Goal: Information Seeking & Learning: Check status

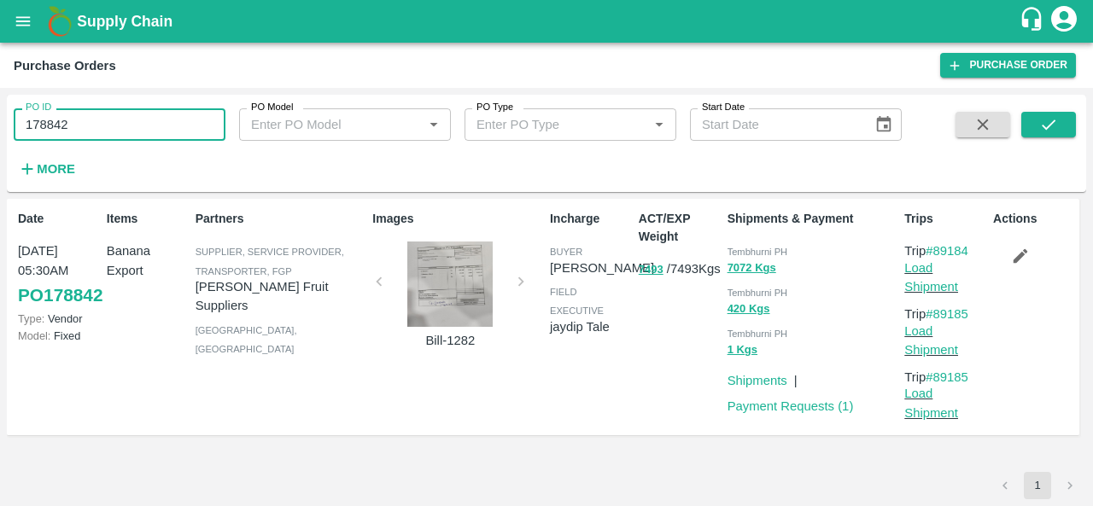
click at [113, 118] on input "178842" at bounding box center [120, 124] width 212 height 32
drag, startPoint x: 0, startPoint y: 0, endPoint x: 113, endPoint y: 118, distance: 163.0
click at [113, 118] on input "178842" at bounding box center [120, 124] width 212 height 32
paste input "text"
click at [1064, 120] on button "submit" at bounding box center [1048, 125] width 55 height 26
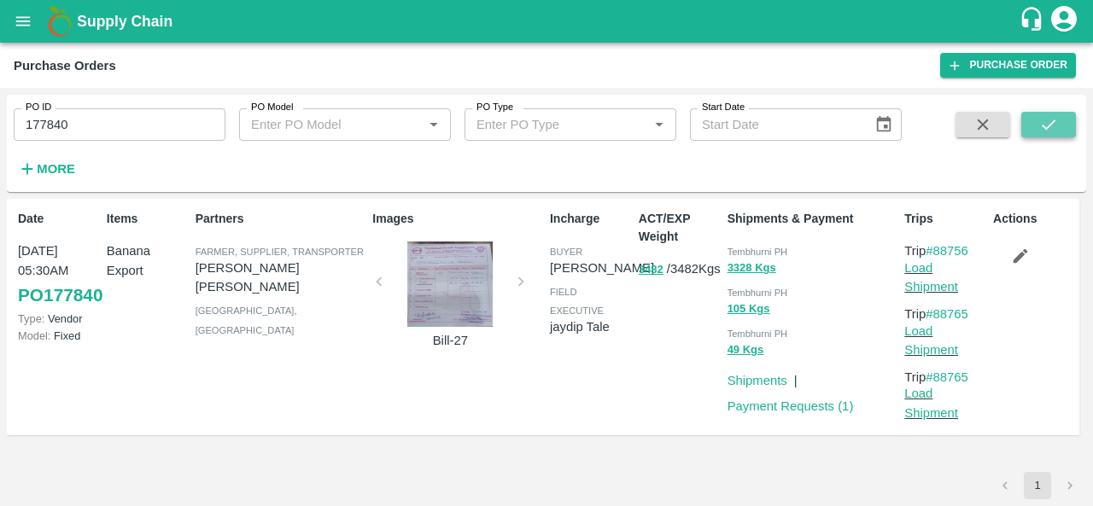
click at [1064, 120] on button "submit" at bounding box center [1048, 125] width 55 height 26
click at [731, 248] on span "Tembhurni PH" at bounding box center [757, 252] width 61 height 10
copy div "Tembhurni PH 3328 Kgs"
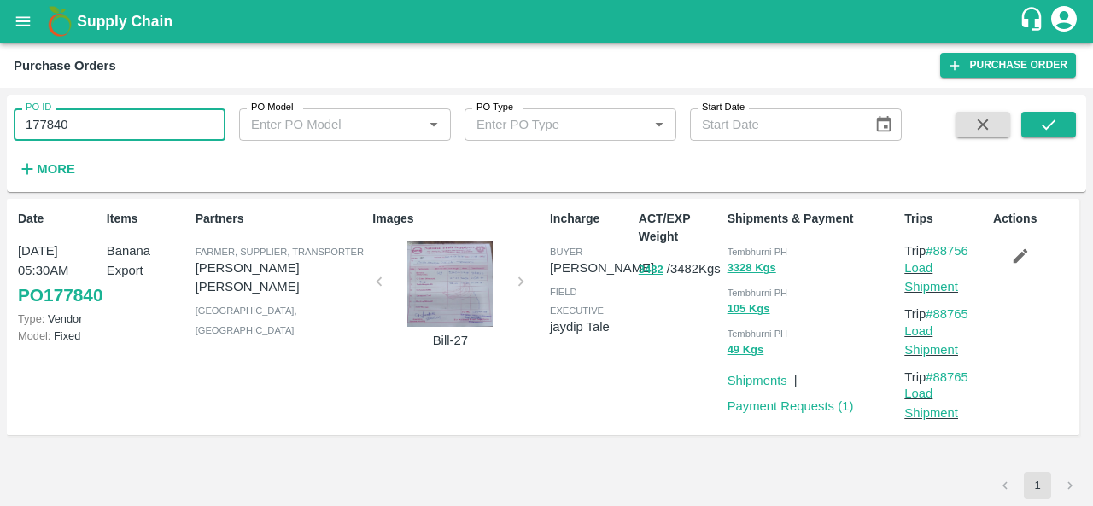
click at [118, 133] on input "177840" at bounding box center [120, 124] width 212 height 32
paste input "text"
click at [1040, 126] on icon "submit" at bounding box center [1048, 124] width 19 height 19
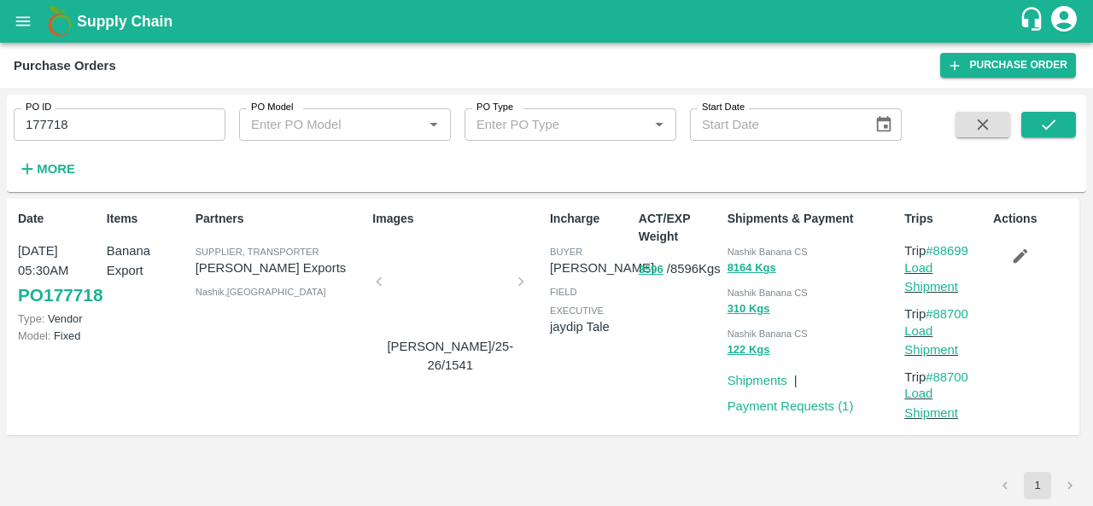
click at [750, 252] on span "Nashik Banana CS" at bounding box center [767, 252] width 80 height 10
copy div "Nashik Banana CS 8164 Kgs"
click at [108, 130] on input "177718" at bounding box center [120, 124] width 212 height 32
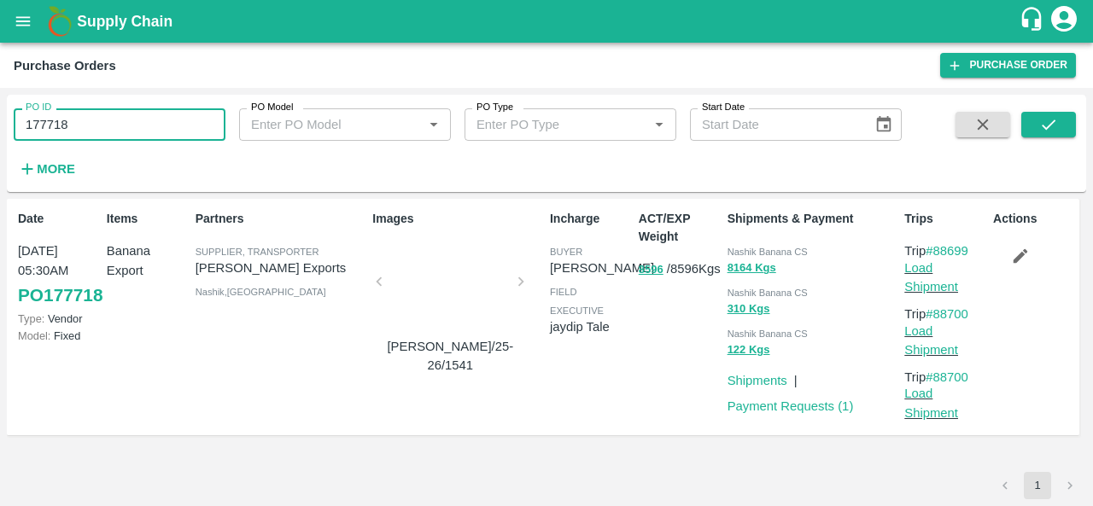
click at [108, 130] on input "177718" at bounding box center [120, 124] width 212 height 32
paste input "text"
click at [1054, 126] on icon "submit" at bounding box center [1048, 124] width 19 height 19
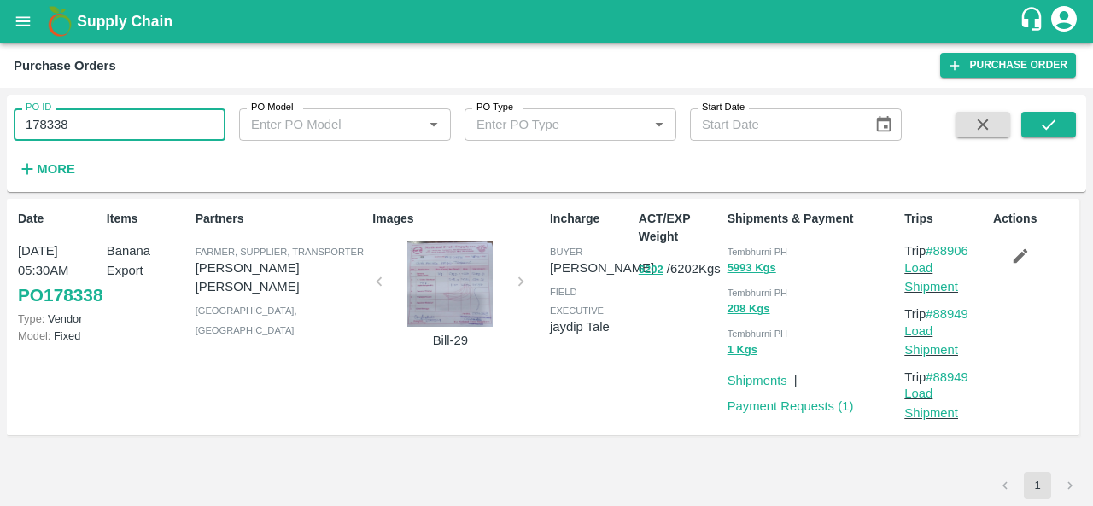
click at [149, 129] on input "178338" at bounding box center [120, 124] width 212 height 32
click at [1057, 125] on icon "submit" at bounding box center [1048, 124] width 19 height 19
click at [743, 254] on span "Tembhurni PH" at bounding box center [757, 252] width 61 height 10
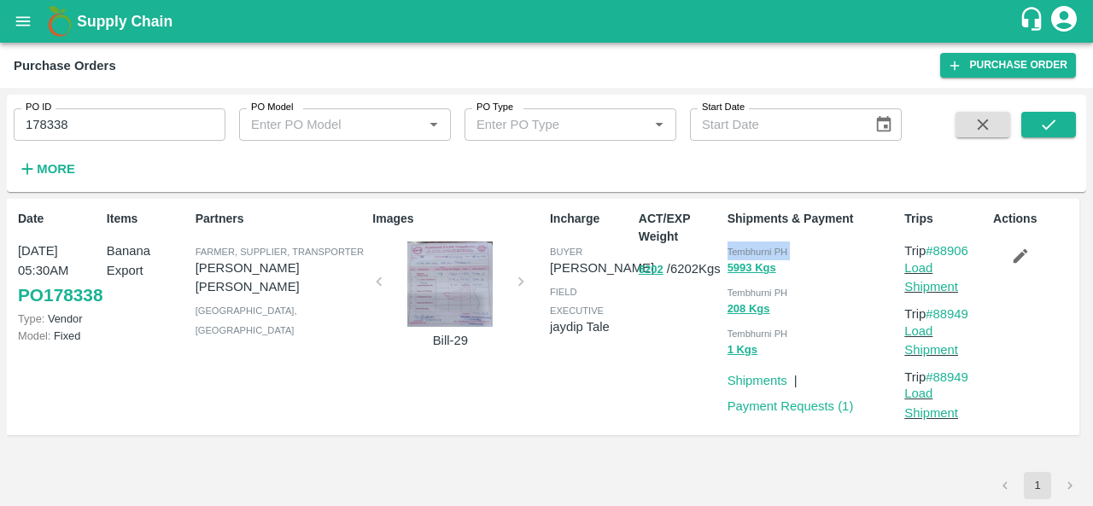
click at [743, 254] on span "Tembhurni PH" at bounding box center [757, 252] width 61 height 10
copy div "Tembhurni PH 5993 Kgs"
click at [143, 114] on input "178338" at bounding box center [120, 124] width 212 height 32
paste input "text"
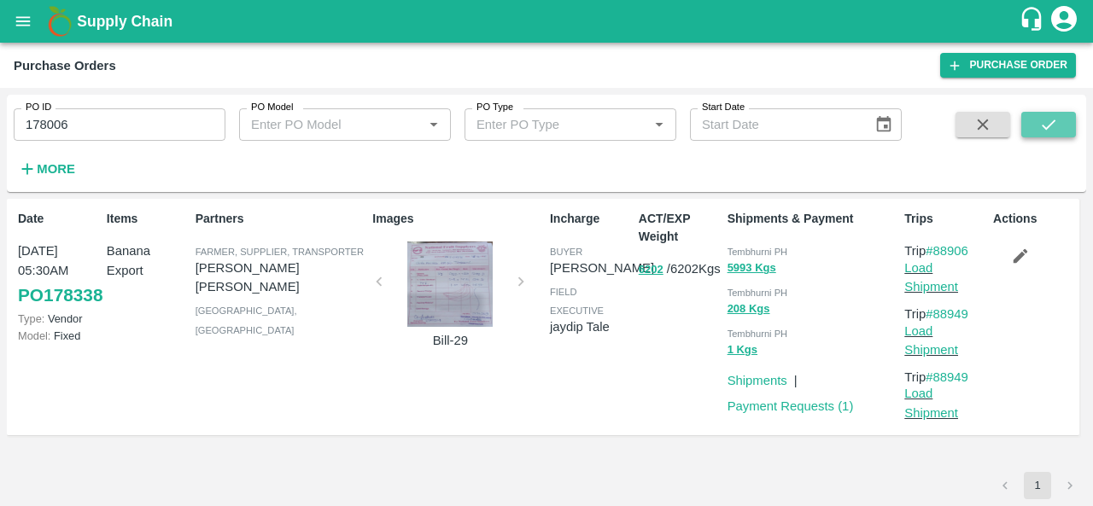
click at [1042, 126] on icon "submit" at bounding box center [1049, 125] width 14 height 10
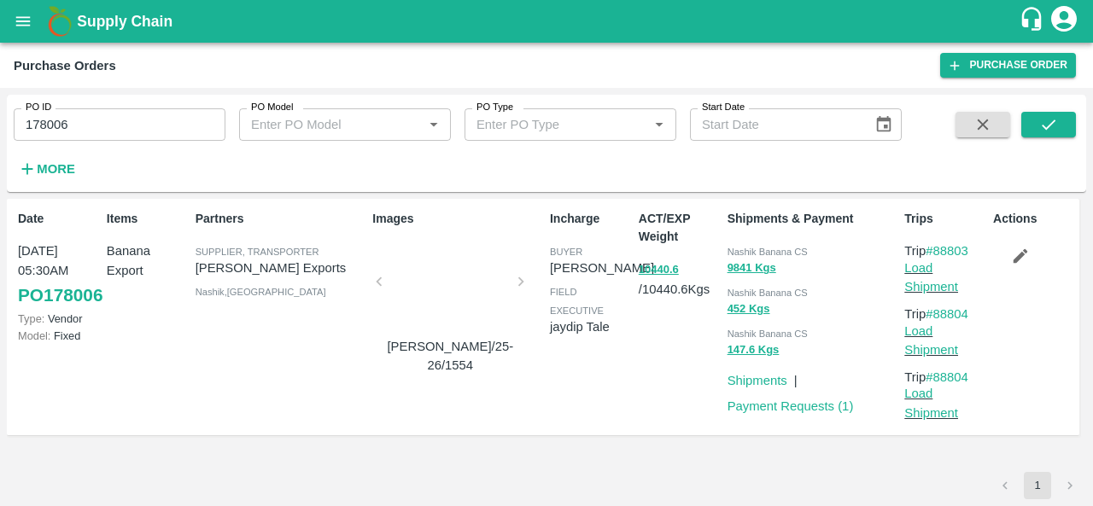
click at [745, 249] on span "Nashik Banana CS" at bounding box center [767, 252] width 80 height 10
copy div "Nashik Banana CS 9841 Kgs"
click at [73, 126] on input "178006" at bounding box center [120, 124] width 212 height 32
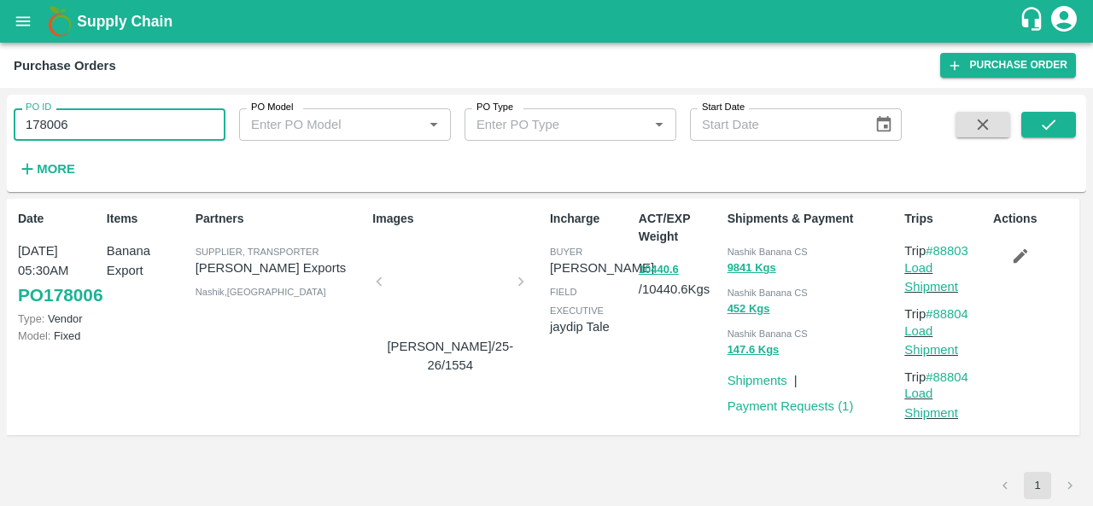
click at [73, 126] on input "178006" at bounding box center [120, 124] width 212 height 32
paste input "text"
click at [1033, 122] on button "submit" at bounding box center [1048, 125] width 55 height 26
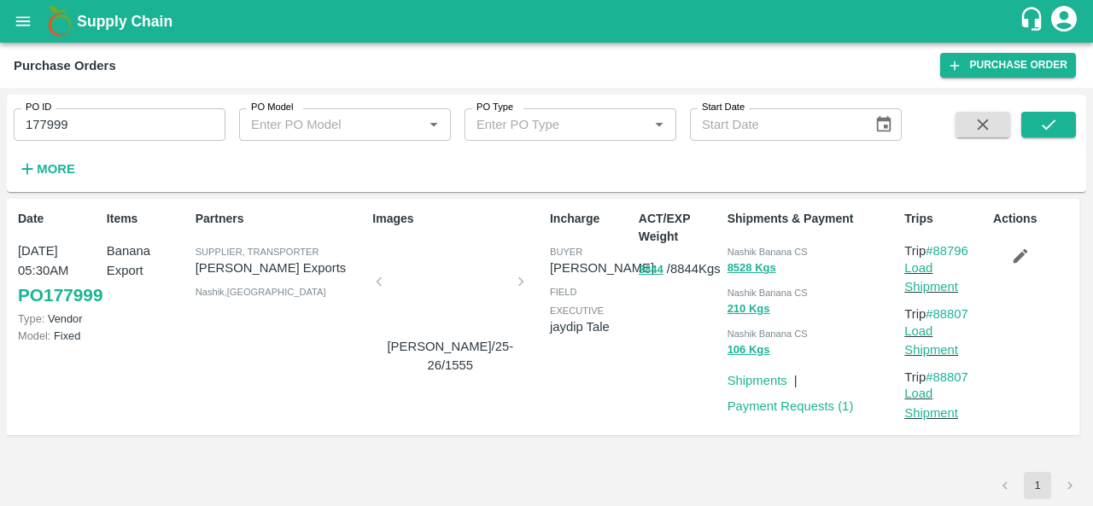
click at [738, 248] on span "Nashik Banana CS" at bounding box center [767, 252] width 80 height 10
copy div "Nashik Banana CS 8528 Kgs"
click at [125, 120] on input "177999" at bounding box center [120, 124] width 212 height 32
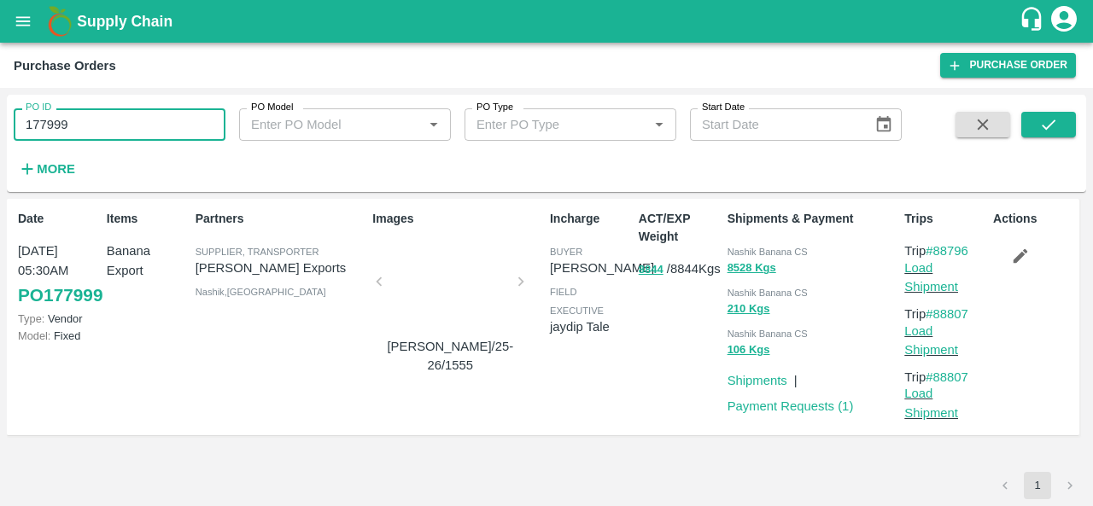
click at [125, 120] on input "177999" at bounding box center [120, 124] width 212 height 32
paste input "text"
click at [1058, 117] on button "submit" at bounding box center [1048, 125] width 55 height 26
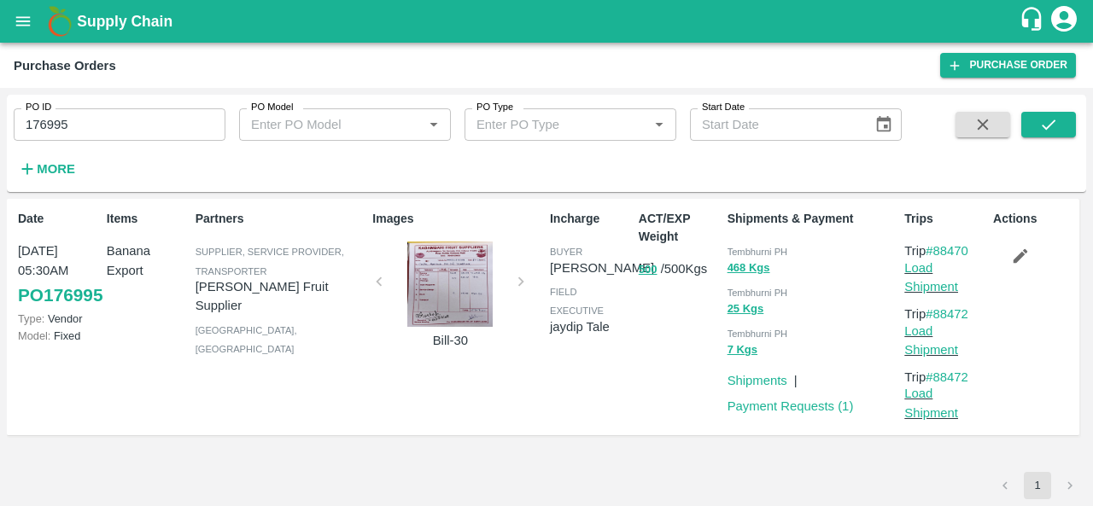
click at [739, 245] on div "Tembhurni PH" at bounding box center [812, 251] width 171 height 19
copy div "Tembhurni PH 468 Kgs"
click at [143, 119] on input "176995" at bounding box center [120, 124] width 212 height 32
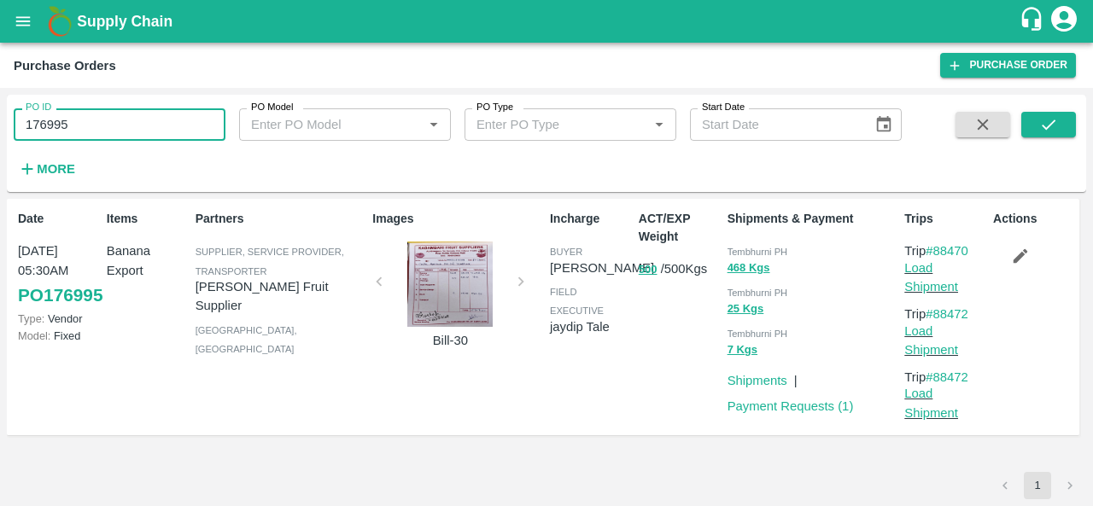
click at [143, 119] on input "176995" at bounding box center [120, 124] width 212 height 32
paste input "text"
click at [1042, 122] on icon "submit" at bounding box center [1048, 124] width 19 height 19
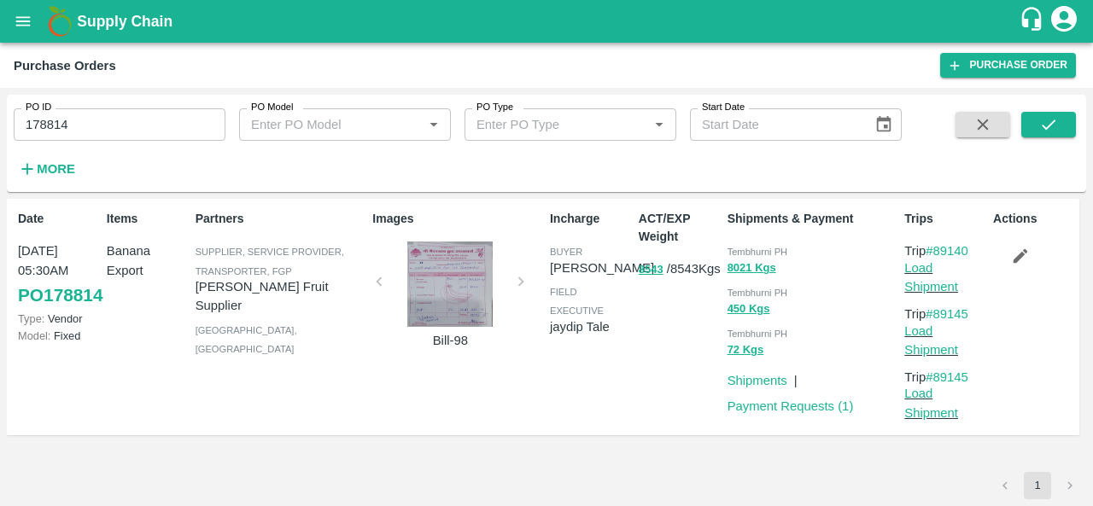
click at [734, 245] on div "Tembhurni PH" at bounding box center [812, 251] width 171 height 19
copy span "Tembhurni"
click at [91, 133] on input "178814" at bounding box center [120, 124] width 212 height 32
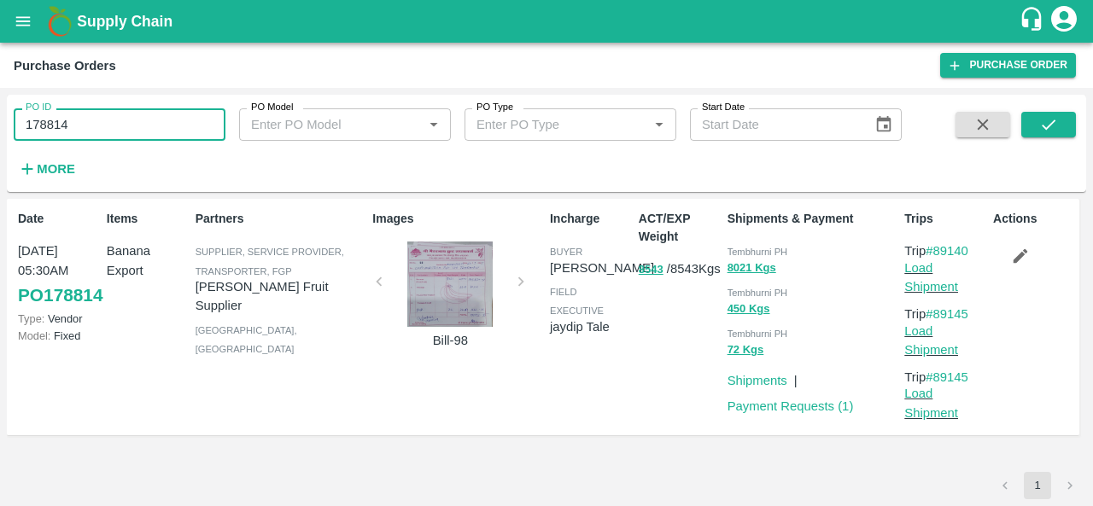
paste input "text"
click at [1042, 117] on icon "submit" at bounding box center [1048, 124] width 19 height 19
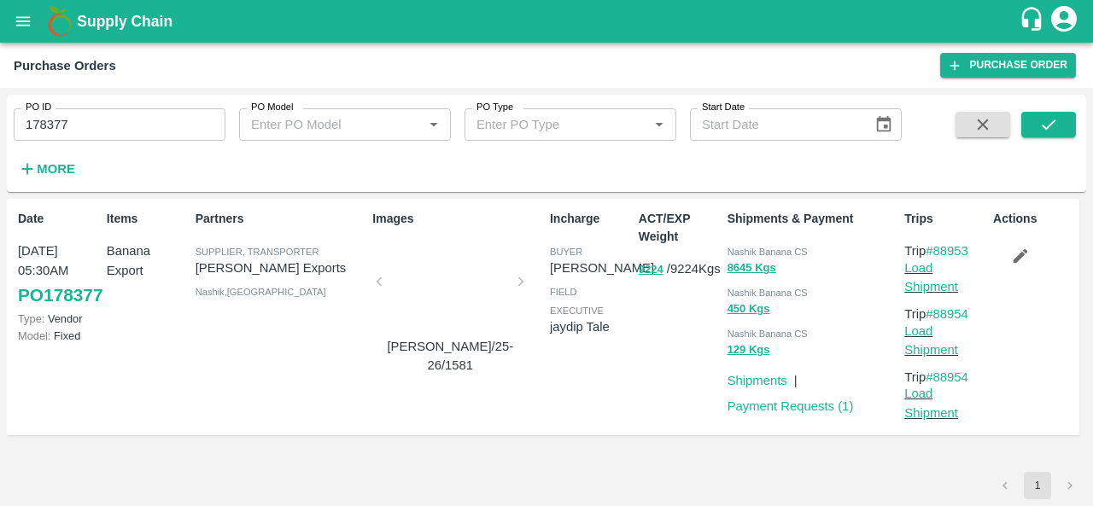
click at [744, 251] on span "Nashik Banana CS" at bounding box center [767, 252] width 80 height 10
copy div "Nashik Banana CS 8645 Kgs"
click at [99, 119] on input "178377" at bounding box center [120, 124] width 212 height 32
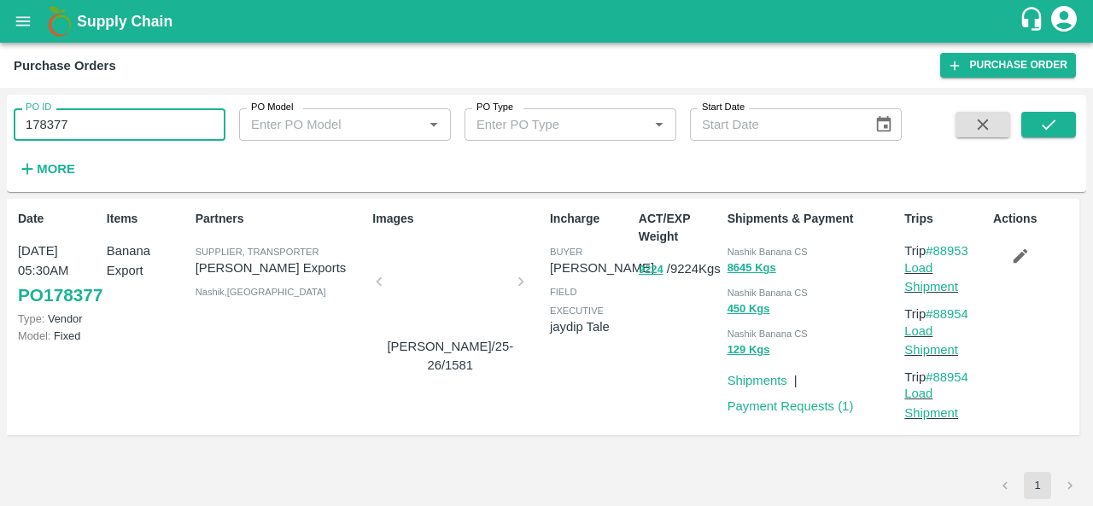
click at [99, 119] on input "178377" at bounding box center [120, 124] width 212 height 32
paste input "text"
click at [1048, 121] on icon "submit" at bounding box center [1048, 124] width 19 height 19
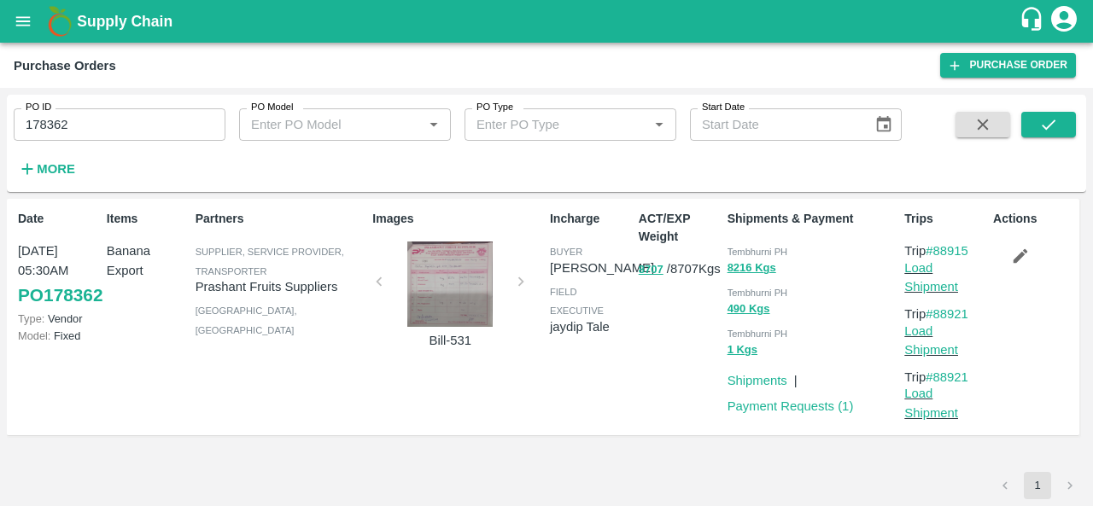
click at [741, 247] on span "Tembhurni PH" at bounding box center [757, 252] width 61 height 10
copy span "Tembhurni"
click at [120, 123] on input "178362" at bounding box center [120, 124] width 212 height 32
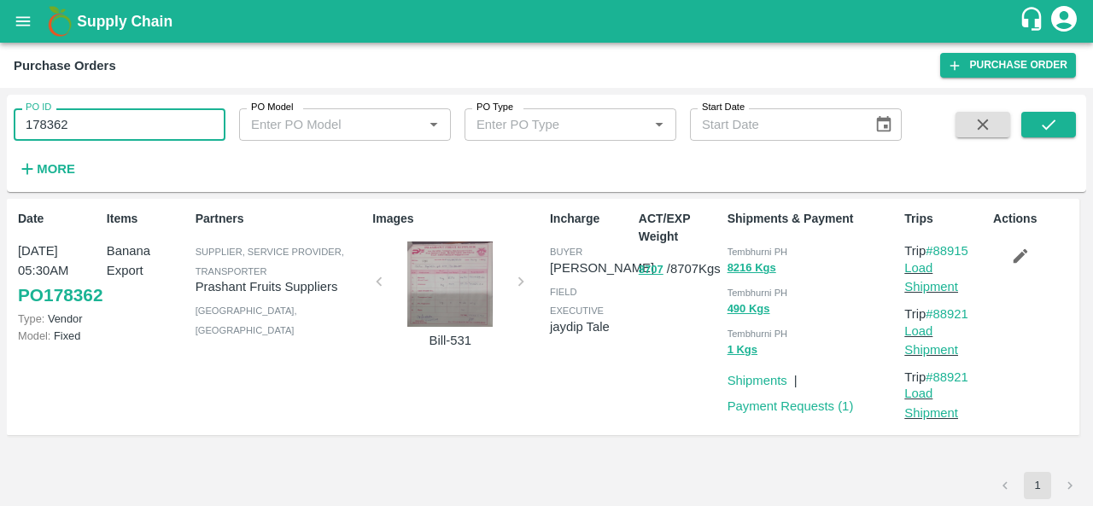
paste input "text"
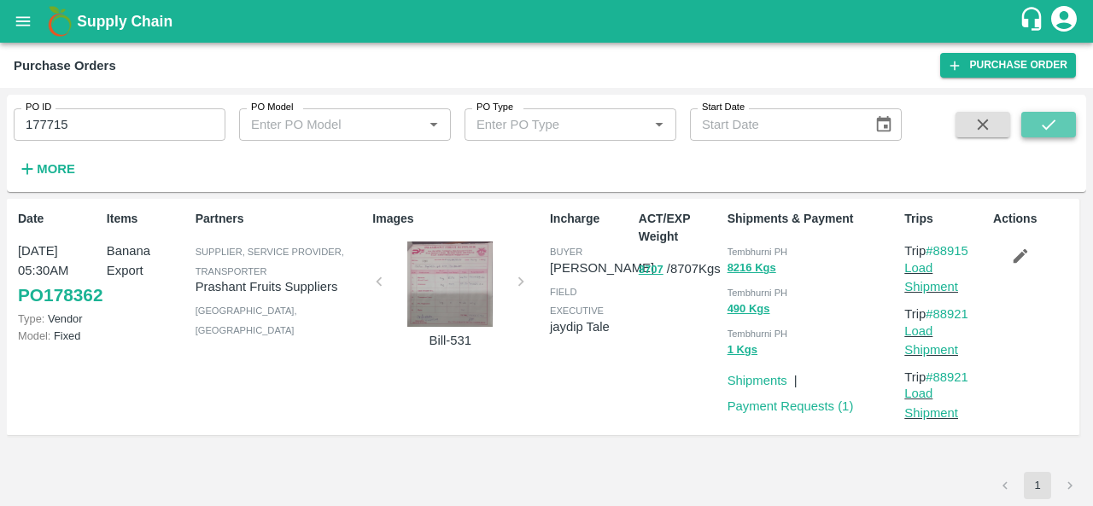
click at [1062, 115] on button "submit" at bounding box center [1048, 125] width 55 height 26
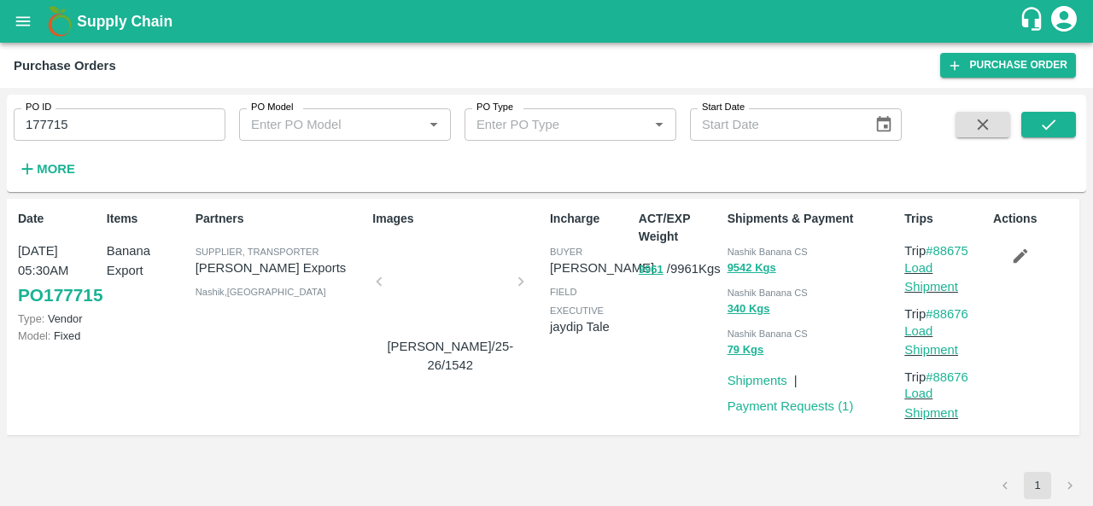
click at [744, 252] on span "Nashik Banana CS" at bounding box center [767, 252] width 80 height 10
copy div "Nashik Banana CS 9542 Kgs"
click at [104, 118] on input "177715" at bounding box center [120, 124] width 212 height 32
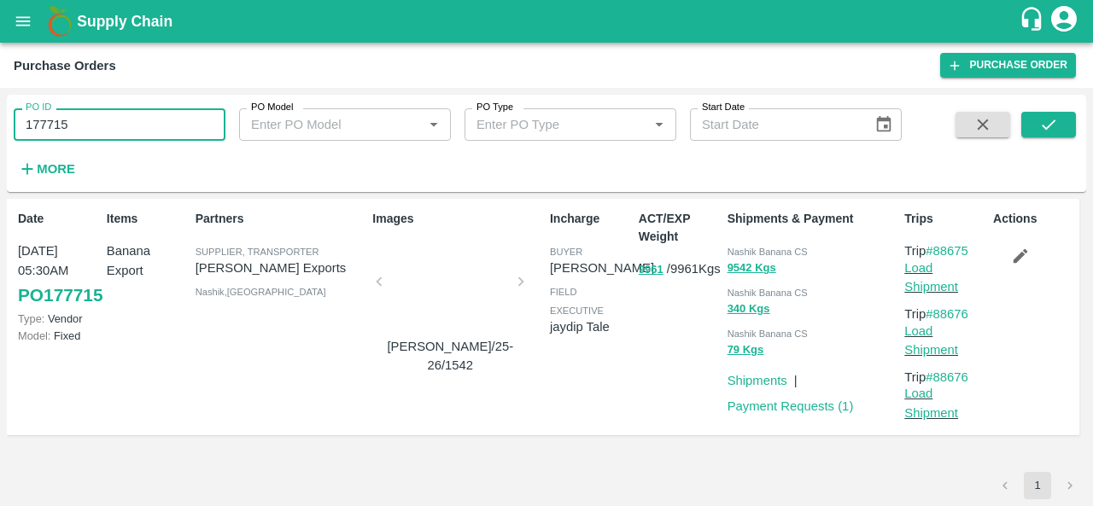
click at [104, 118] on input "177715" at bounding box center [120, 124] width 212 height 32
paste input "text"
click at [1054, 122] on icon "submit" at bounding box center [1048, 124] width 19 height 19
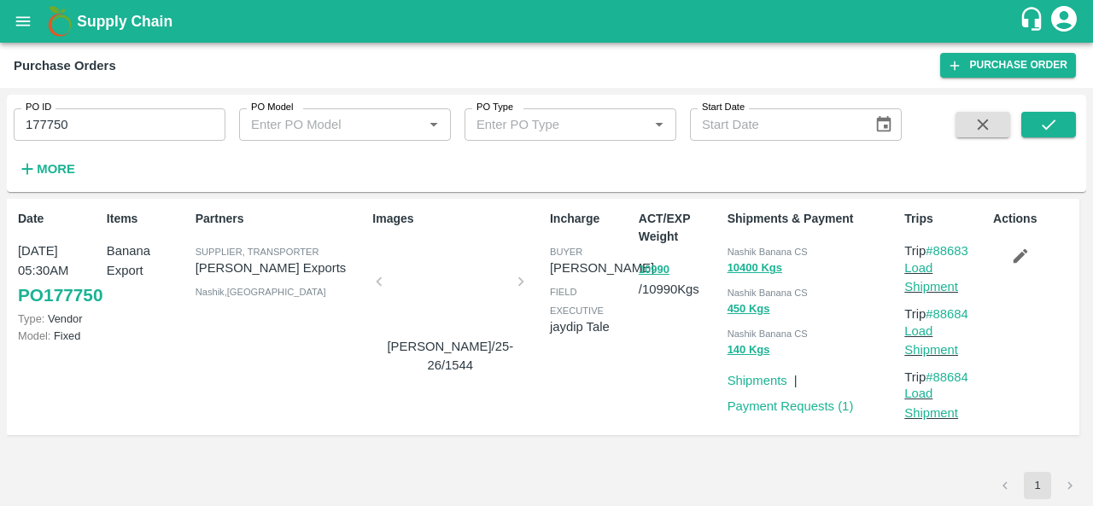
click at [736, 246] on div "Nashik Banana CS" at bounding box center [812, 251] width 171 height 19
click at [139, 135] on input "177750" at bounding box center [120, 124] width 212 height 32
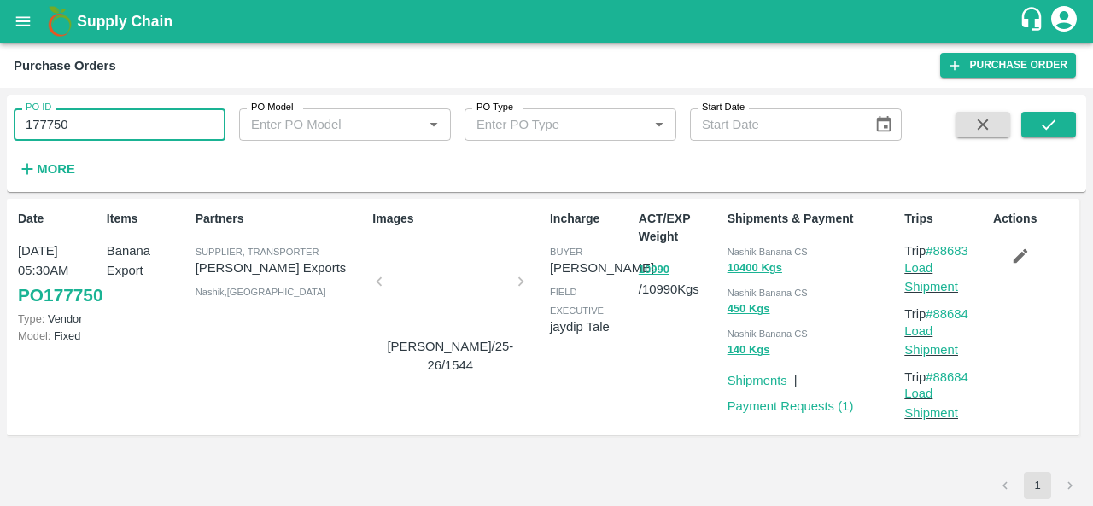
paste input "text"
click at [1035, 127] on button "submit" at bounding box center [1048, 125] width 55 height 26
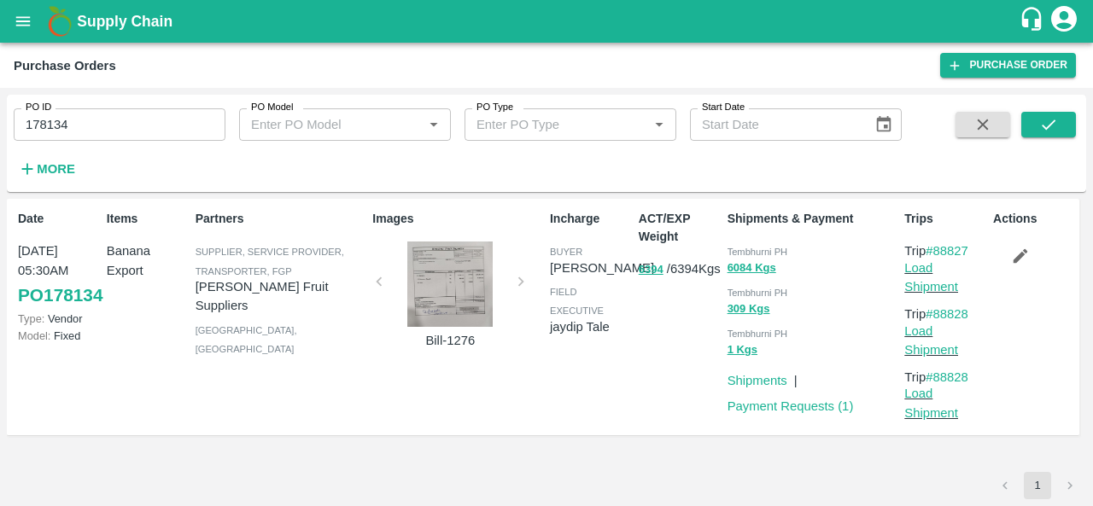
click at [755, 252] on span "Tembhurni PH" at bounding box center [757, 252] width 61 height 10
click at [134, 133] on input "178134" at bounding box center [120, 124] width 212 height 32
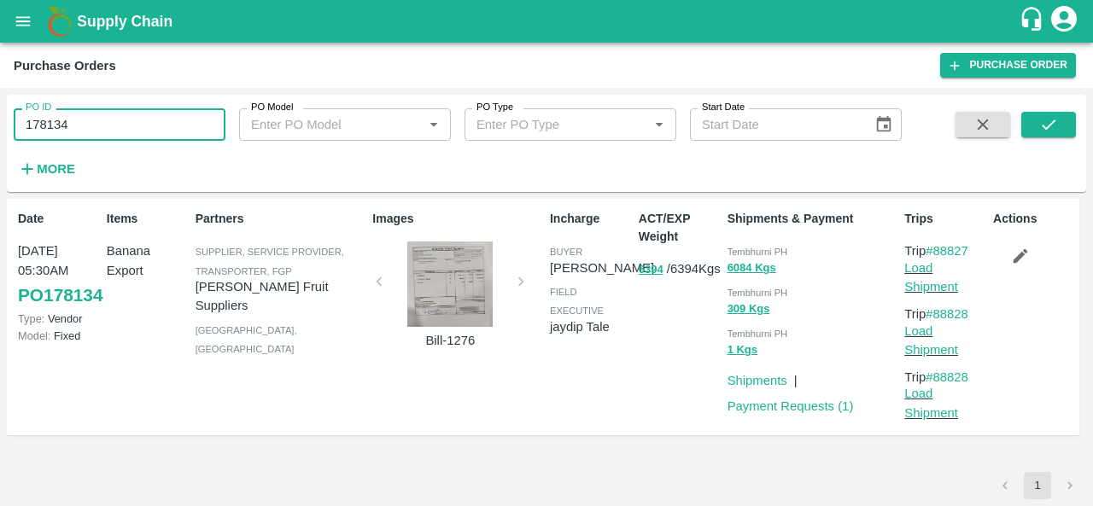
paste input "text"
click at [1047, 114] on button "submit" at bounding box center [1048, 125] width 55 height 26
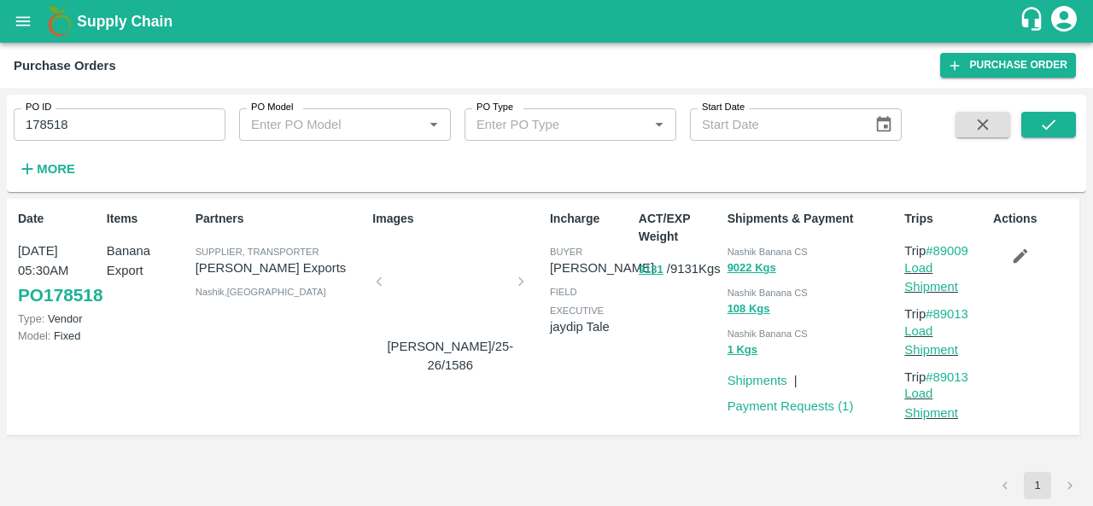
click at [739, 252] on span "Nashik Banana CS" at bounding box center [767, 252] width 80 height 10
click at [128, 130] on input "178518" at bounding box center [120, 124] width 212 height 32
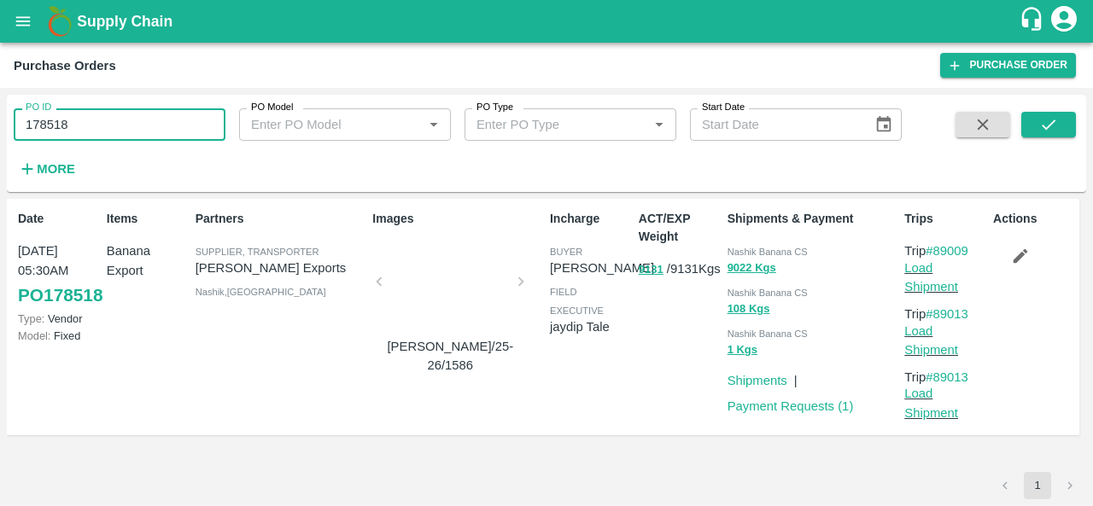
paste input "text"
click at [1055, 126] on icon "submit" at bounding box center [1048, 124] width 19 height 19
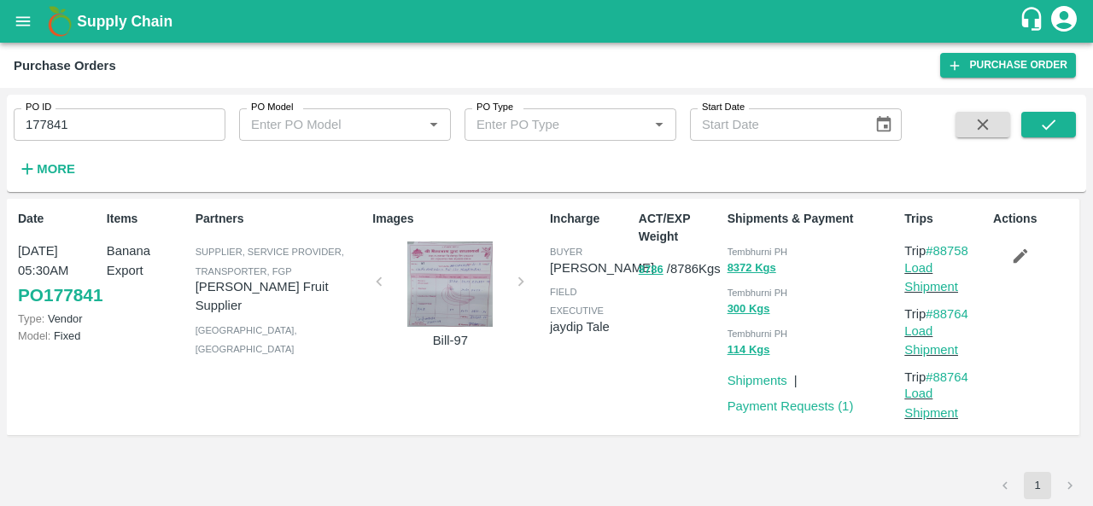
click at [734, 242] on div "Tembhurni PH" at bounding box center [812, 251] width 171 height 19
click at [128, 110] on input "177841" at bounding box center [120, 124] width 212 height 32
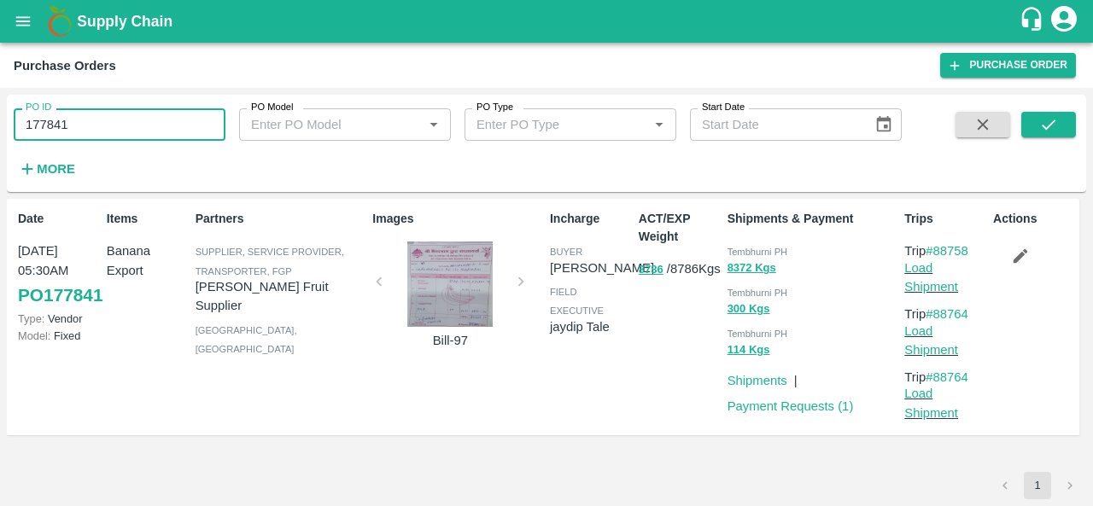
paste input "text"
click at [1045, 124] on icon "submit" at bounding box center [1048, 124] width 19 height 19
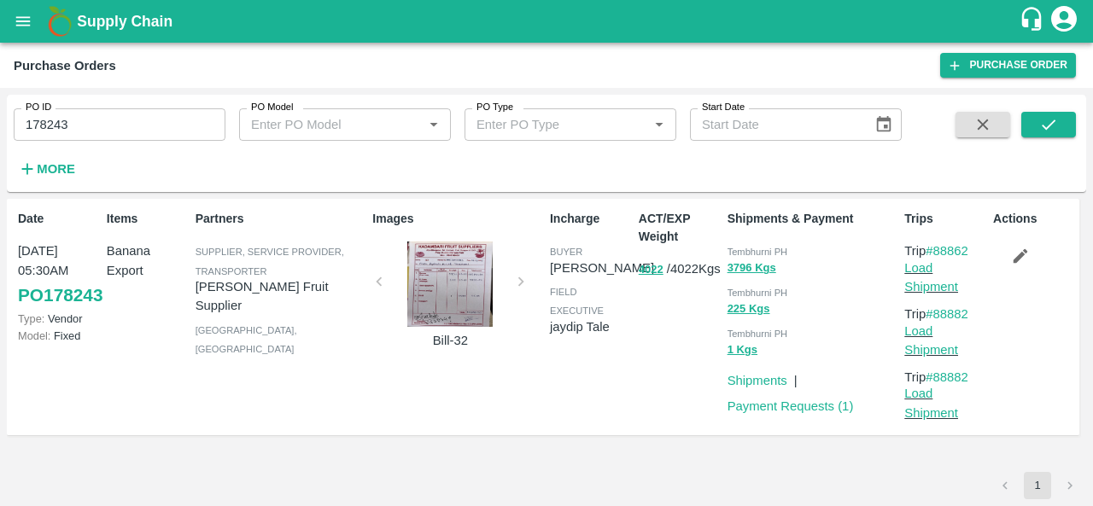
click at [745, 245] on div "Tembhurni PH" at bounding box center [812, 251] width 171 height 19
click at [161, 108] on input "178243" at bounding box center [120, 124] width 212 height 32
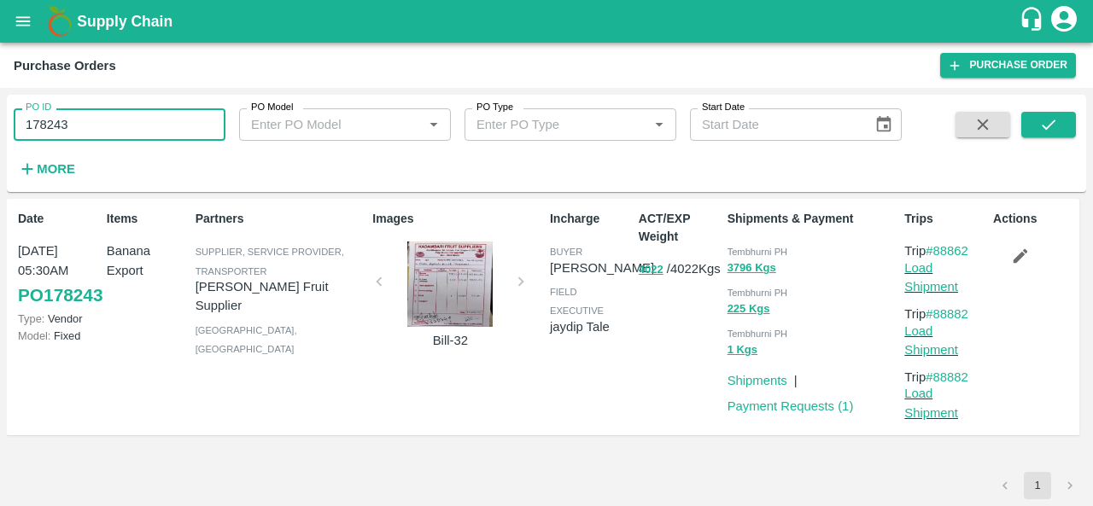
paste input "text"
click at [1050, 131] on icon "submit" at bounding box center [1048, 124] width 19 height 19
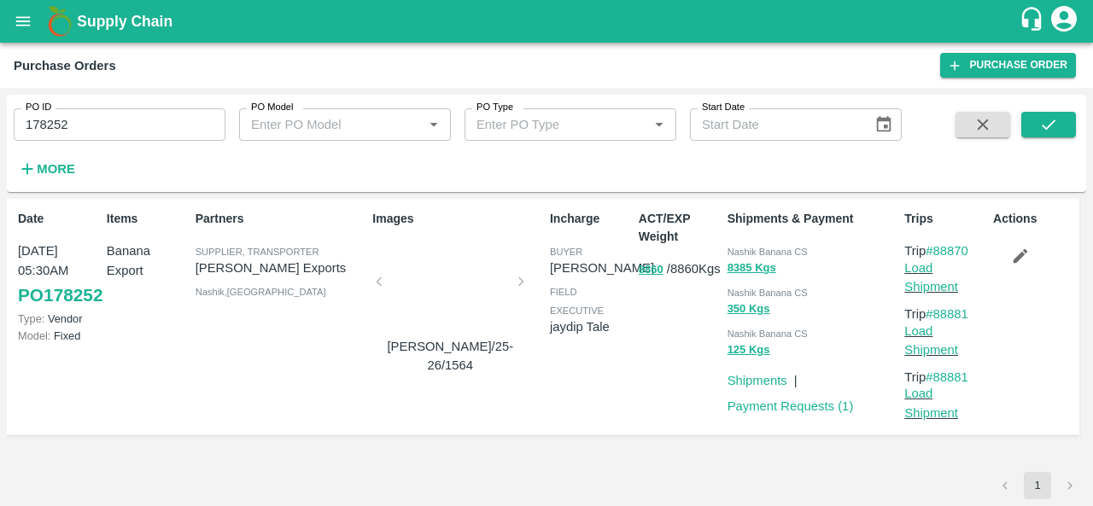
click at [755, 250] on span "Nashik Banana CS" at bounding box center [767, 252] width 80 height 10
click at [125, 117] on input "178252" at bounding box center [120, 124] width 212 height 32
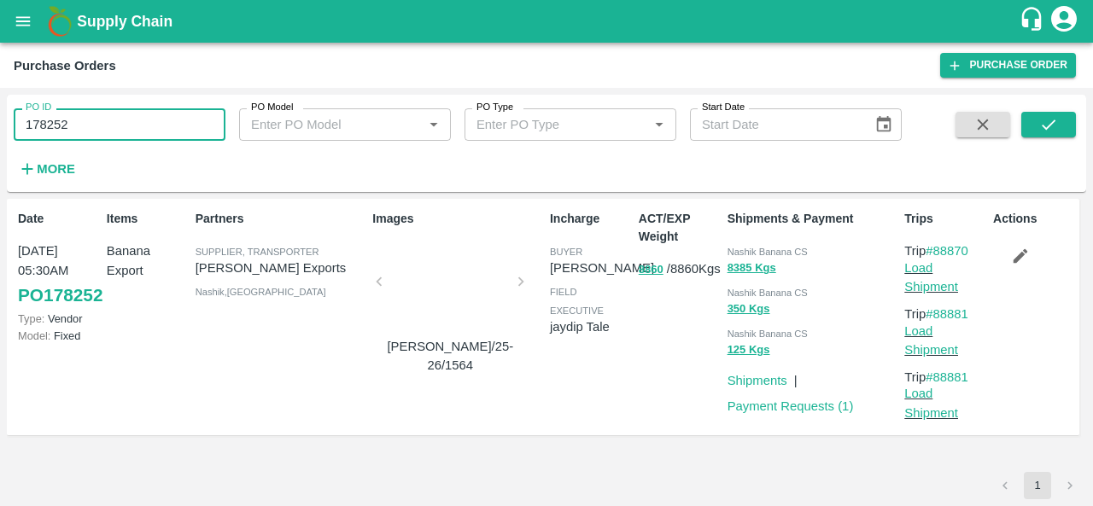
paste input "text"
click at [1059, 114] on button "submit" at bounding box center [1048, 125] width 55 height 26
click at [758, 243] on div "Nashik Banana CS" at bounding box center [812, 251] width 171 height 19
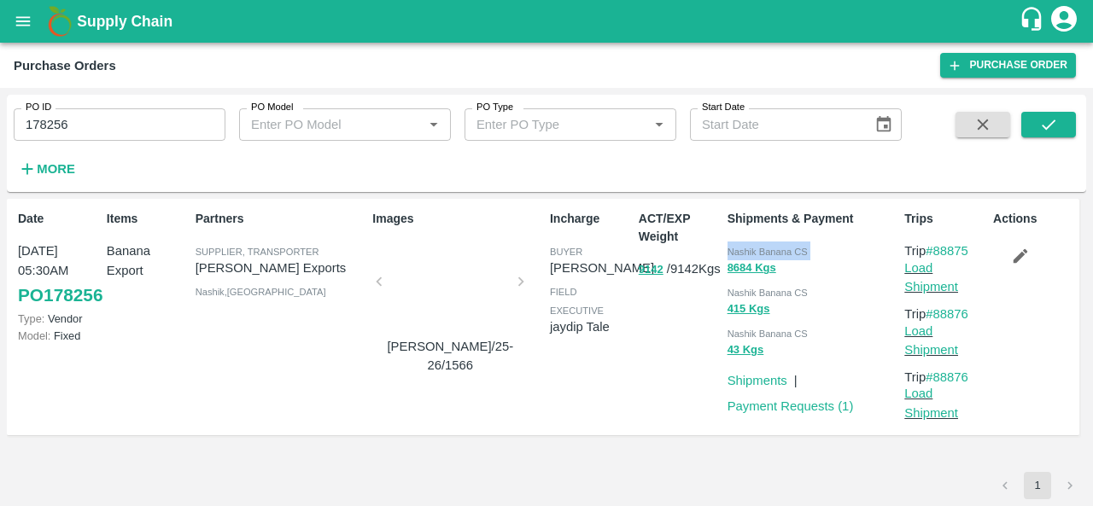
click at [758, 243] on div "Nashik Banana CS" at bounding box center [812, 251] width 171 height 19
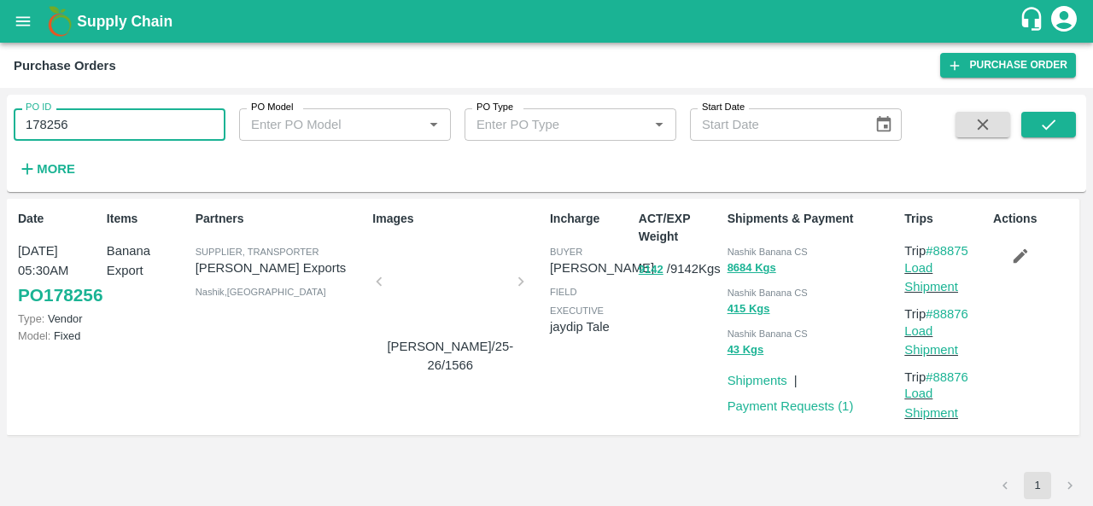
click at [123, 124] on input "178256" at bounding box center [120, 124] width 212 height 32
paste input "text"
click at [1043, 129] on icon "submit" at bounding box center [1048, 124] width 19 height 19
click at [736, 252] on span "Nashik Banana CS" at bounding box center [767, 252] width 80 height 10
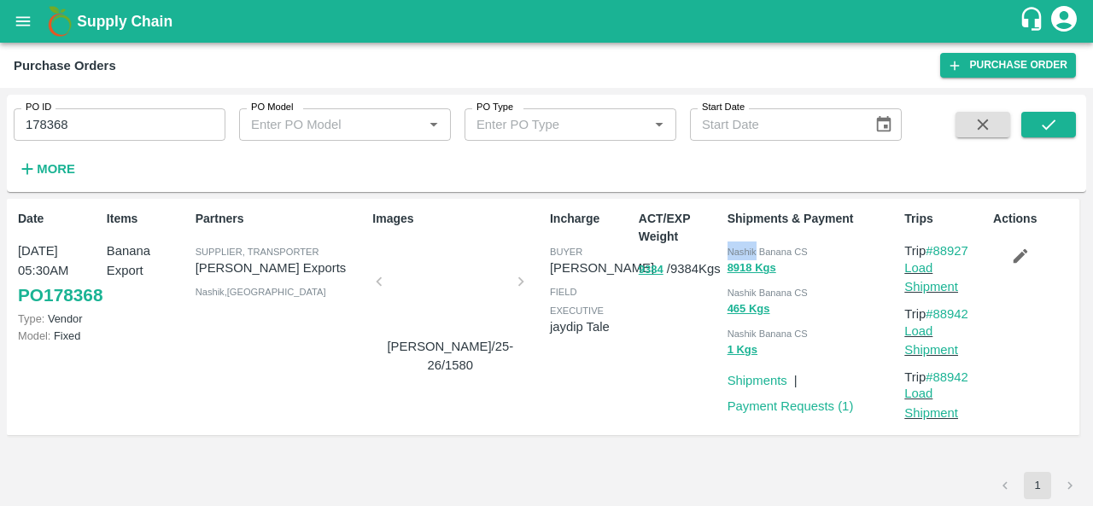
click at [736, 252] on span "Nashik Banana CS" at bounding box center [767, 252] width 80 height 10
click at [97, 120] on input "178368" at bounding box center [120, 124] width 212 height 32
paste input "text"
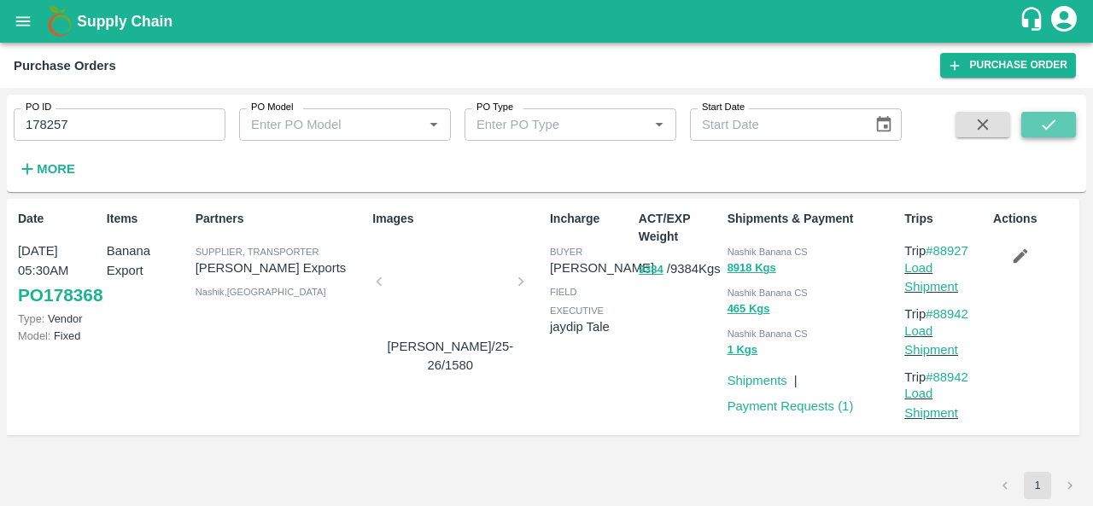
click at [1048, 116] on icon "submit" at bounding box center [1048, 124] width 19 height 19
click at [746, 254] on span "Nashik Banana CS" at bounding box center [767, 252] width 80 height 10
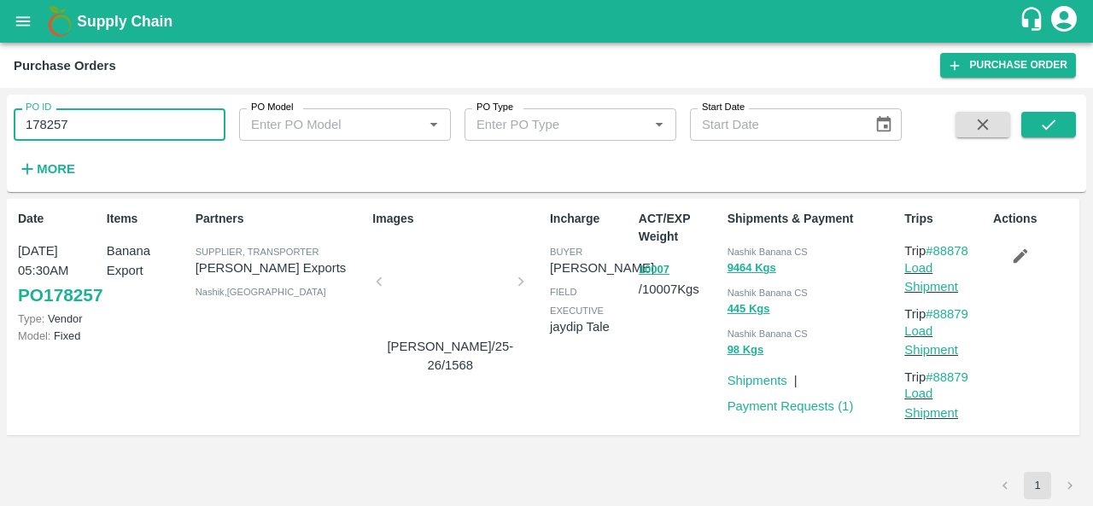
click at [186, 120] on input "178257" at bounding box center [120, 124] width 212 height 32
paste input "text"
click at [1062, 117] on button "submit" at bounding box center [1048, 125] width 55 height 26
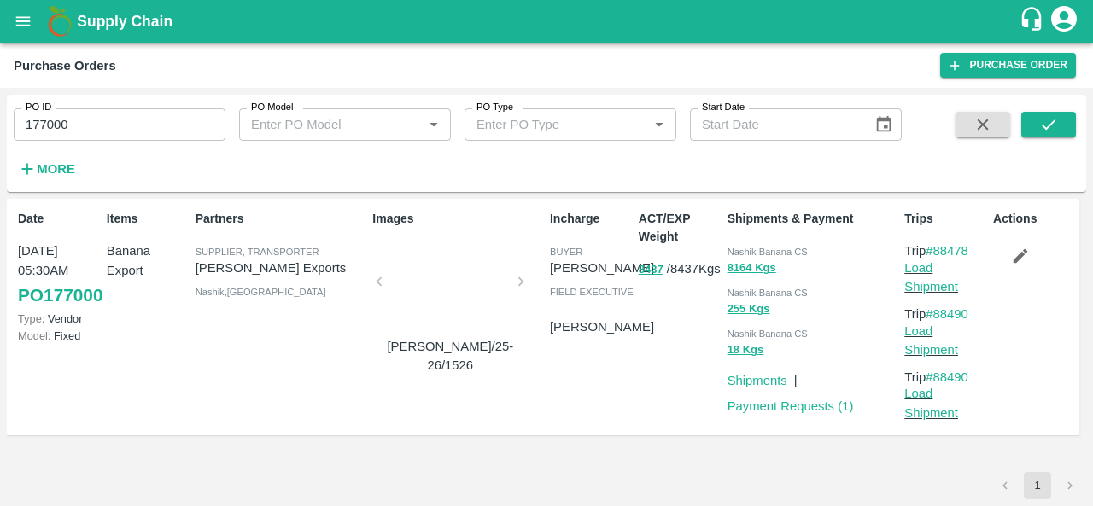
click at [746, 249] on span "Nashik Banana CS" at bounding box center [767, 252] width 80 height 10
click at [97, 127] on input "177000" at bounding box center [120, 124] width 212 height 32
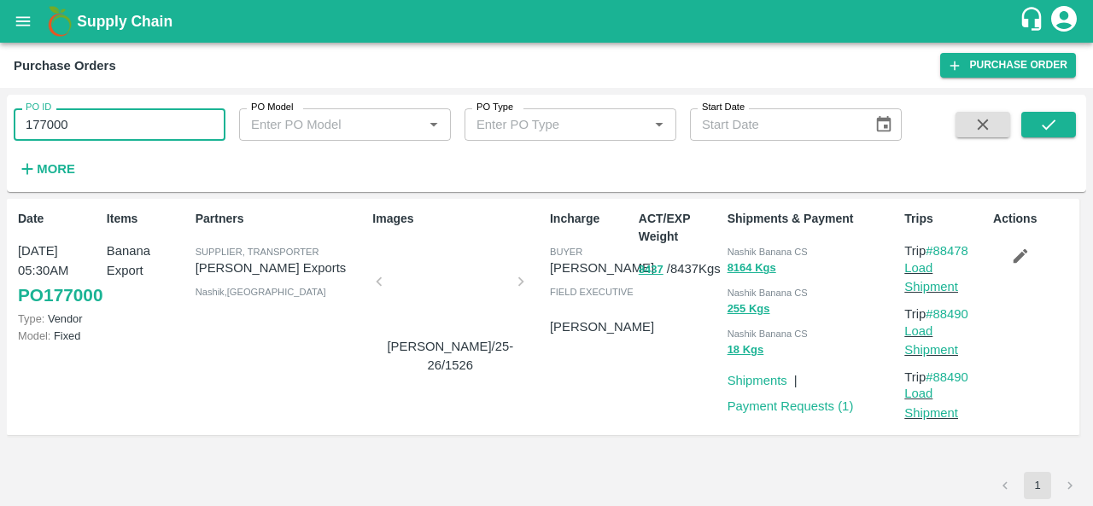
paste input "text"
click at [1052, 126] on icon "submit" at bounding box center [1048, 124] width 19 height 19
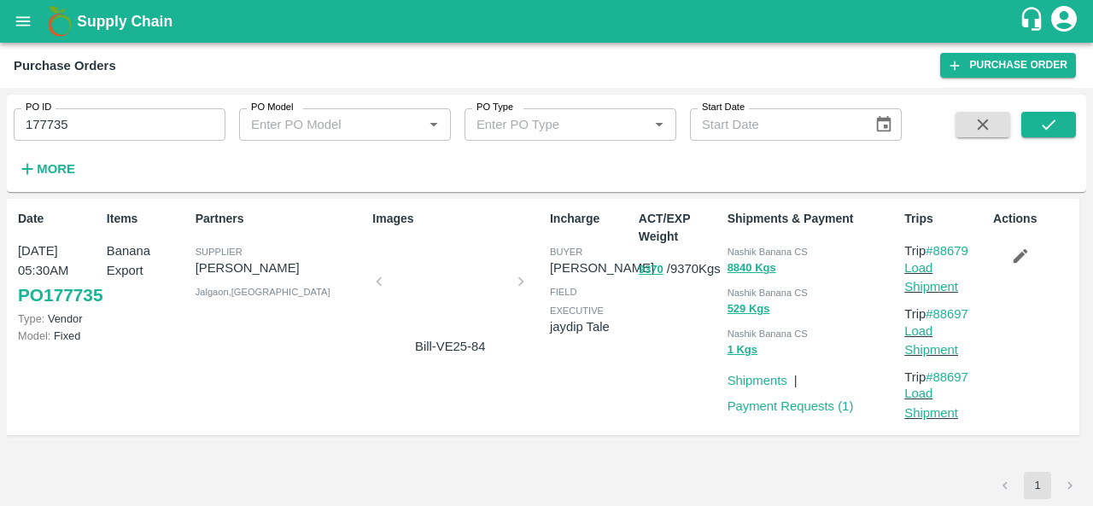
click at [748, 245] on div "Nashik Banana CS" at bounding box center [812, 251] width 171 height 19
click at [162, 109] on input "177735" at bounding box center [120, 124] width 212 height 32
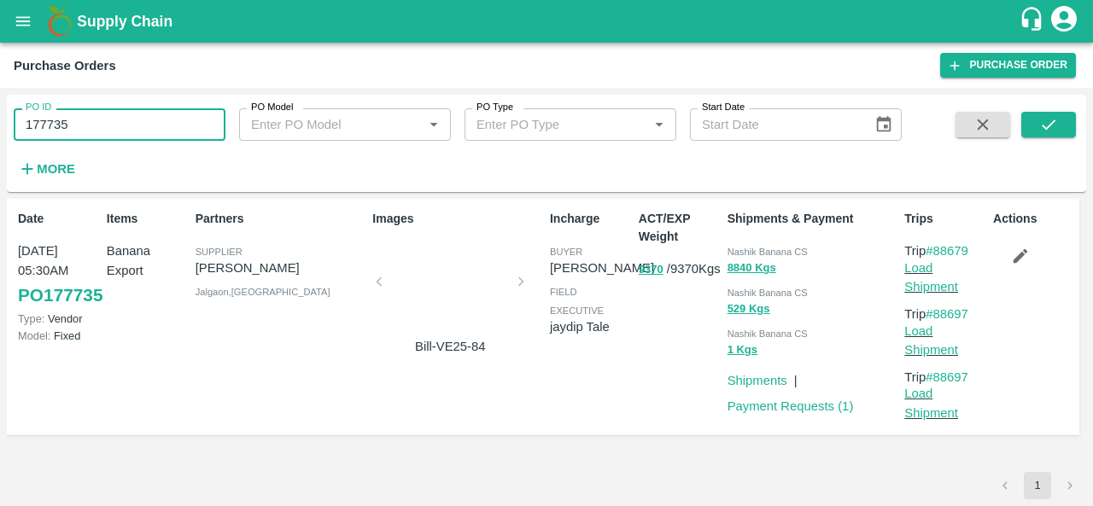
paste input "text"
type input "177291"
click at [1039, 122] on icon "submit" at bounding box center [1048, 124] width 19 height 19
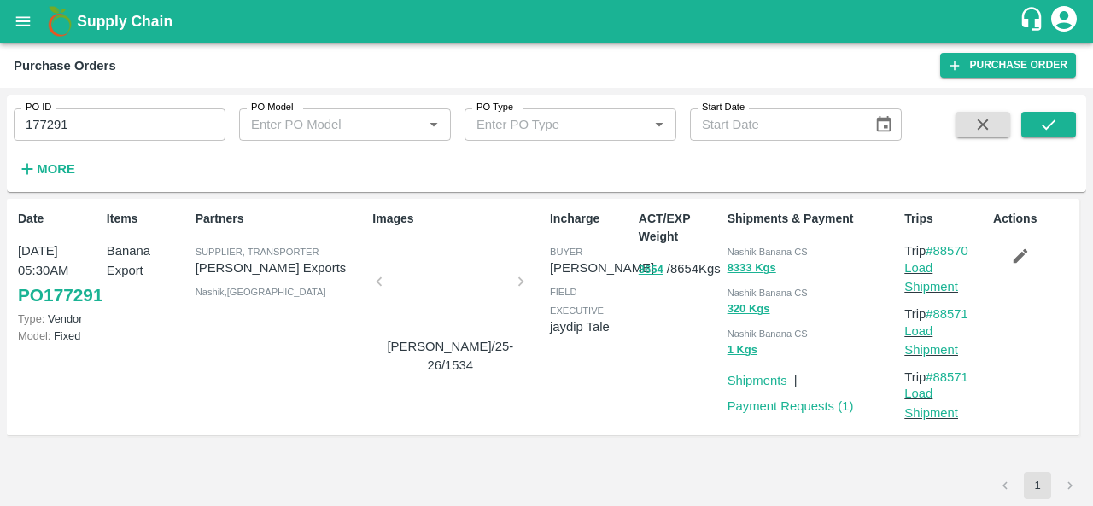
click at [738, 245] on div "Nashik Banana CS" at bounding box center [812, 251] width 171 height 19
click at [157, 124] on input "177291" at bounding box center [120, 124] width 212 height 32
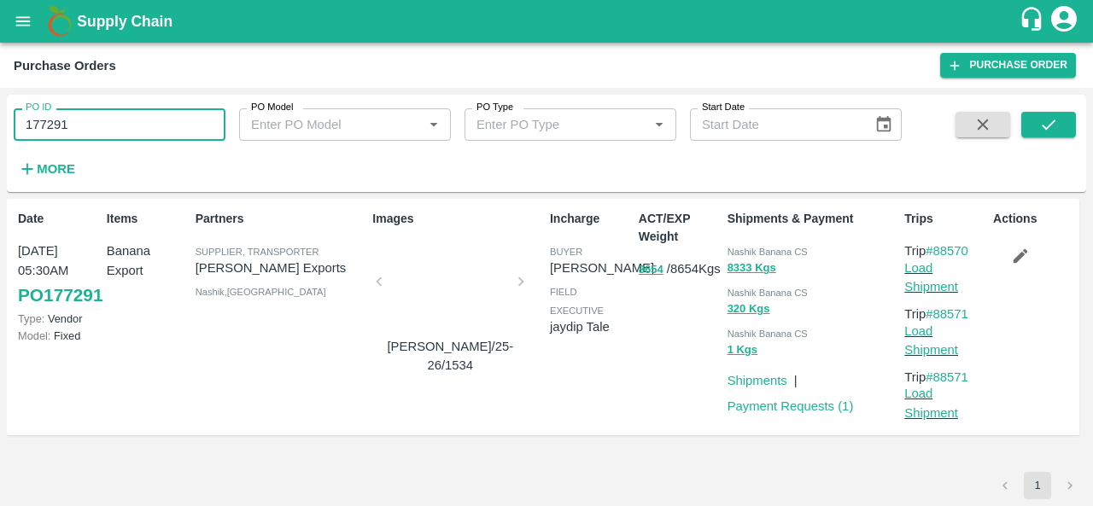
paste input "text"
click at [1036, 113] on button "submit" at bounding box center [1048, 125] width 55 height 26
click at [733, 247] on span "Nashik Banana CS" at bounding box center [767, 252] width 80 height 10
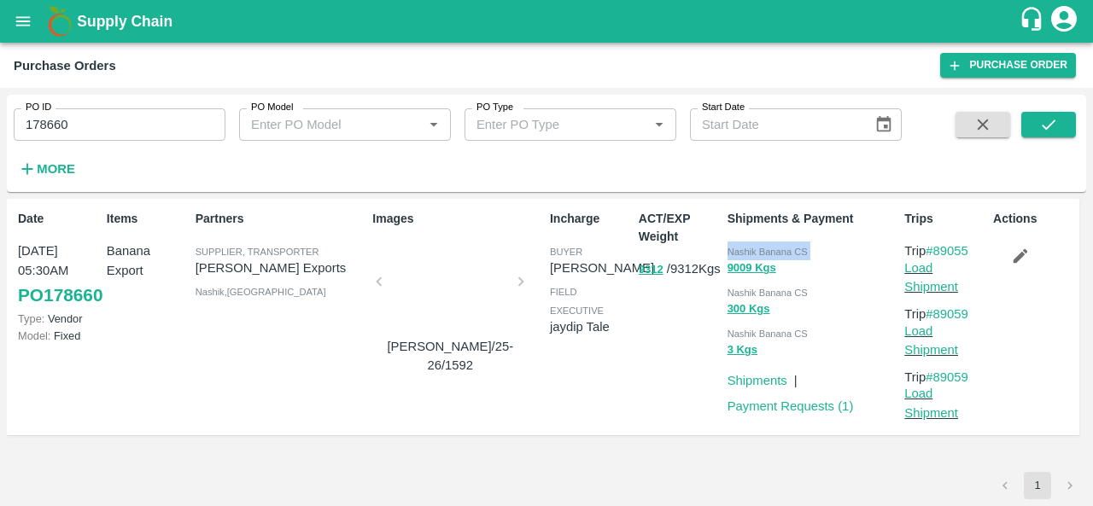
click at [733, 247] on span "Nashik Banana CS" at bounding box center [767, 252] width 80 height 10
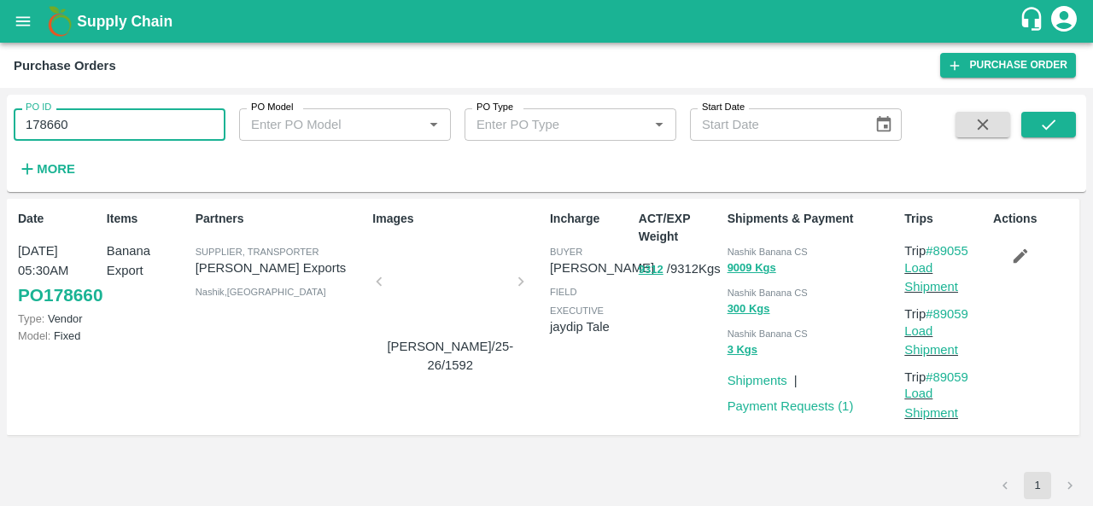
click at [130, 109] on input "178660" at bounding box center [120, 124] width 212 height 32
click at [1042, 126] on icon "submit" at bounding box center [1049, 125] width 14 height 10
click at [123, 127] on input "178660" at bounding box center [120, 124] width 212 height 32
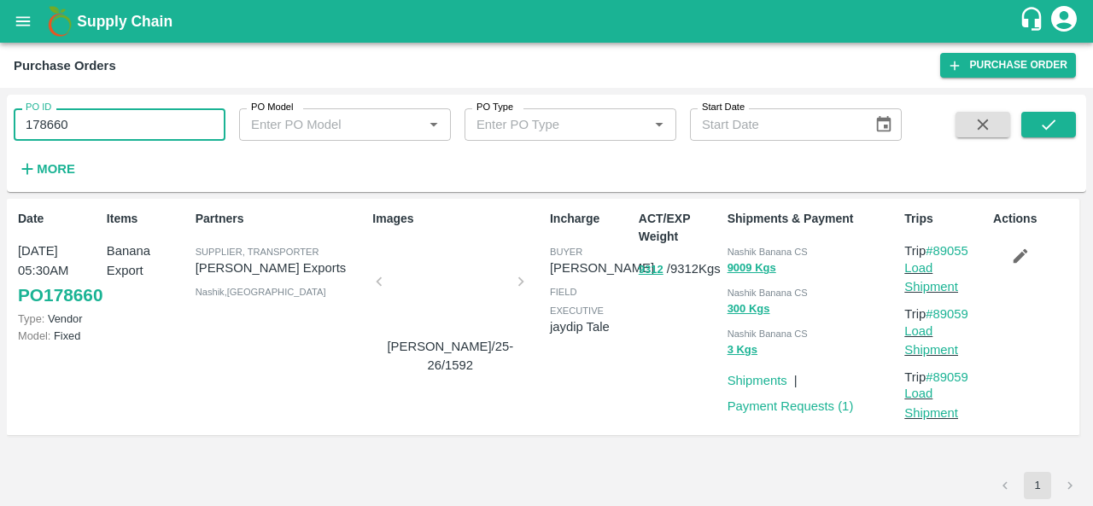
paste input "text"
click at [1048, 114] on button "submit" at bounding box center [1048, 125] width 55 height 26
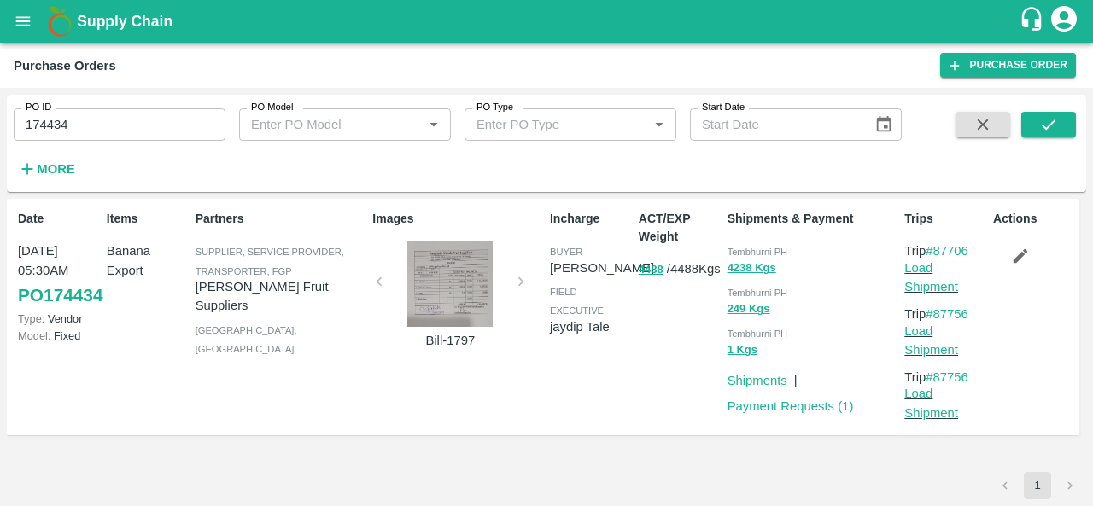
click at [747, 248] on span "Tembhurni PH" at bounding box center [757, 252] width 61 height 10
click at [136, 120] on input "174434" at bounding box center [120, 124] width 212 height 32
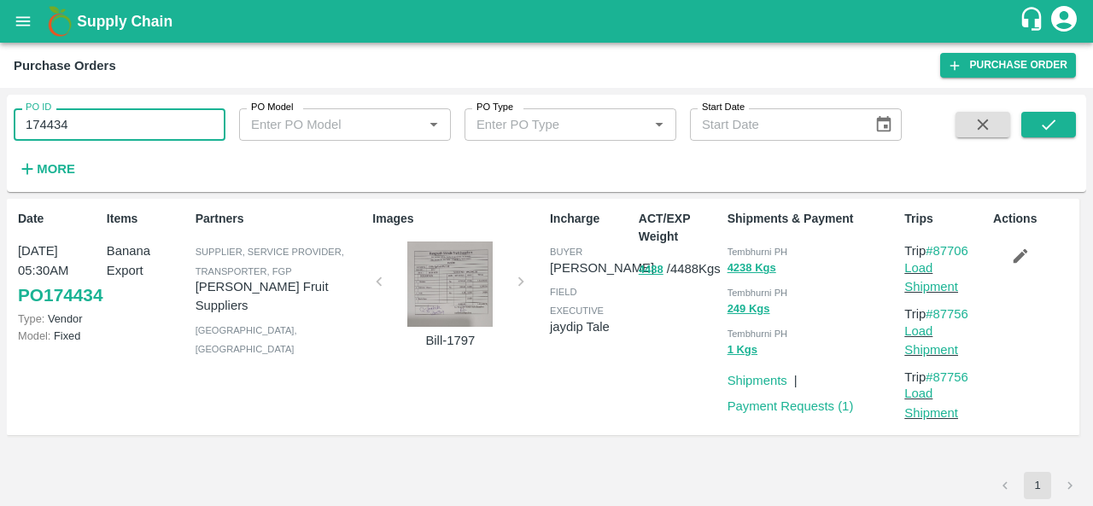
paste input "text"
click at [1045, 120] on icon "submit" at bounding box center [1048, 124] width 19 height 19
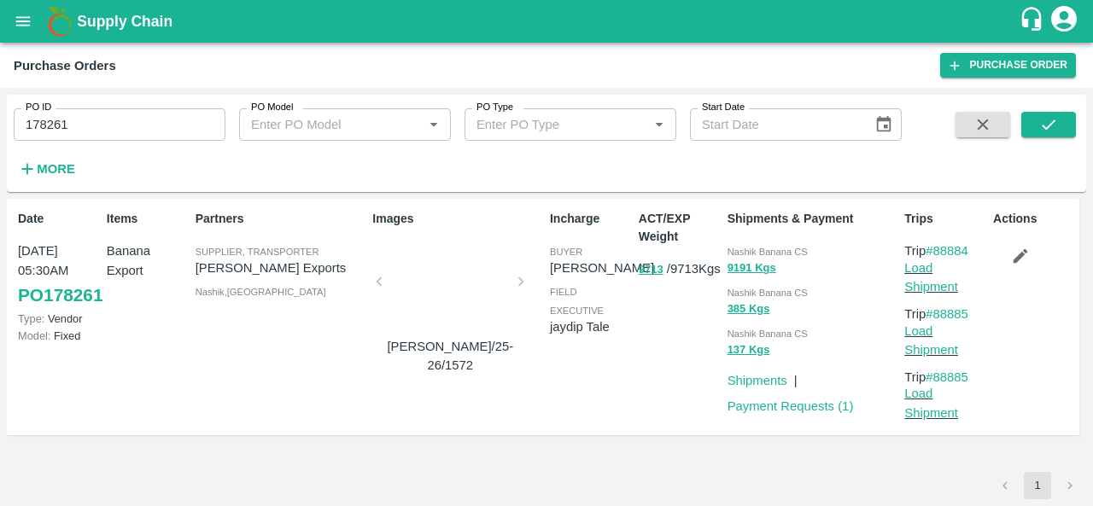
click at [744, 248] on span "Nashik Banana CS" at bounding box center [767, 252] width 80 height 10
click at [205, 126] on input "178261" at bounding box center [120, 124] width 212 height 32
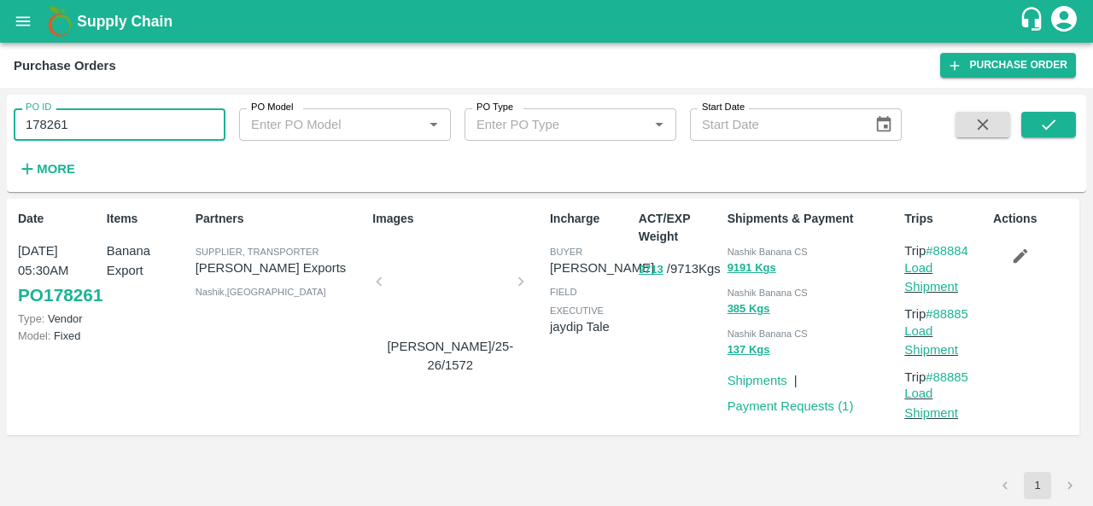
paste input "text"
click at [1038, 122] on button "submit" at bounding box center [1048, 125] width 55 height 26
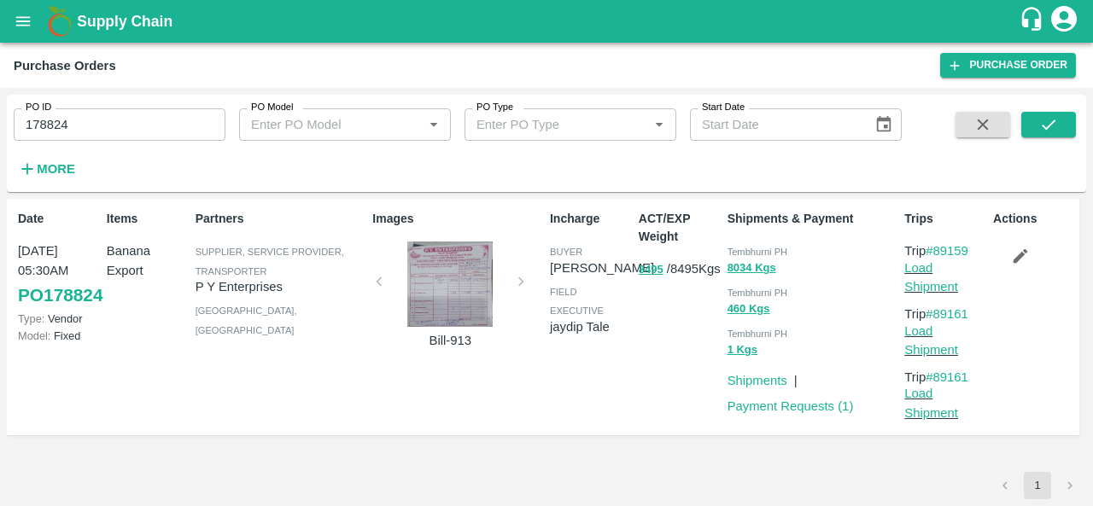
click at [739, 244] on div "Tembhurni PH" at bounding box center [812, 251] width 171 height 19
click at [199, 128] on input "178824" at bounding box center [120, 124] width 212 height 32
paste input "text"
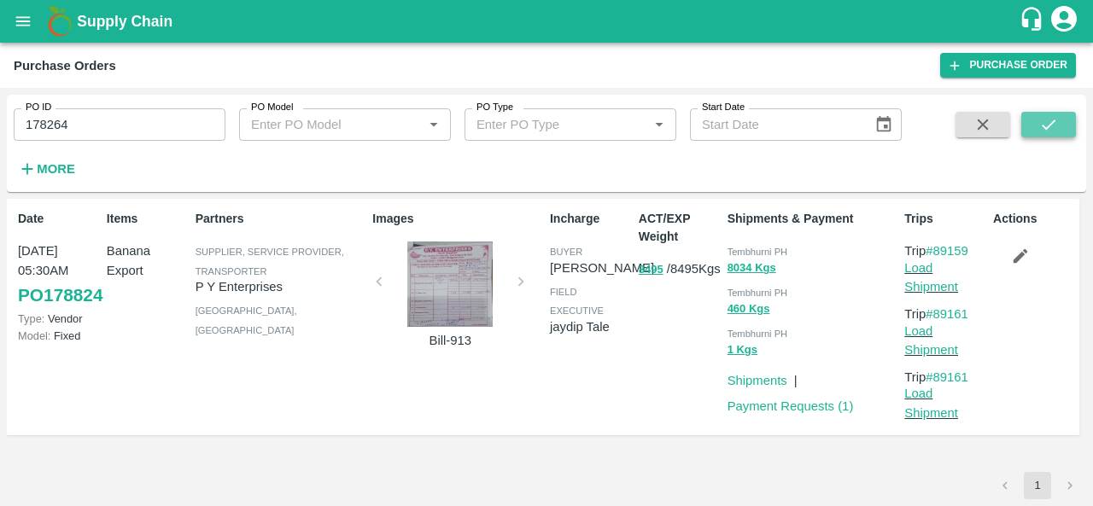
click at [1054, 121] on icon "submit" at bounding box center [1049, 125] width 14 height 10
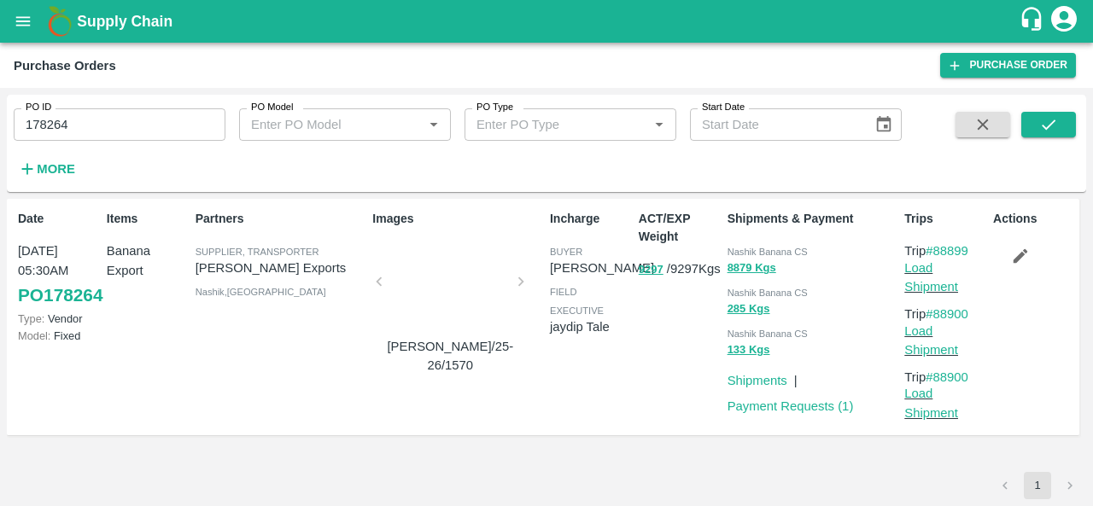
click at [747, 253] on span "Nashik Banana CS" at bounding box center [767, 252] width 80 height 10
click at [155, 119] on input "178264" at bounding box center [120, 124] width 212 height 32
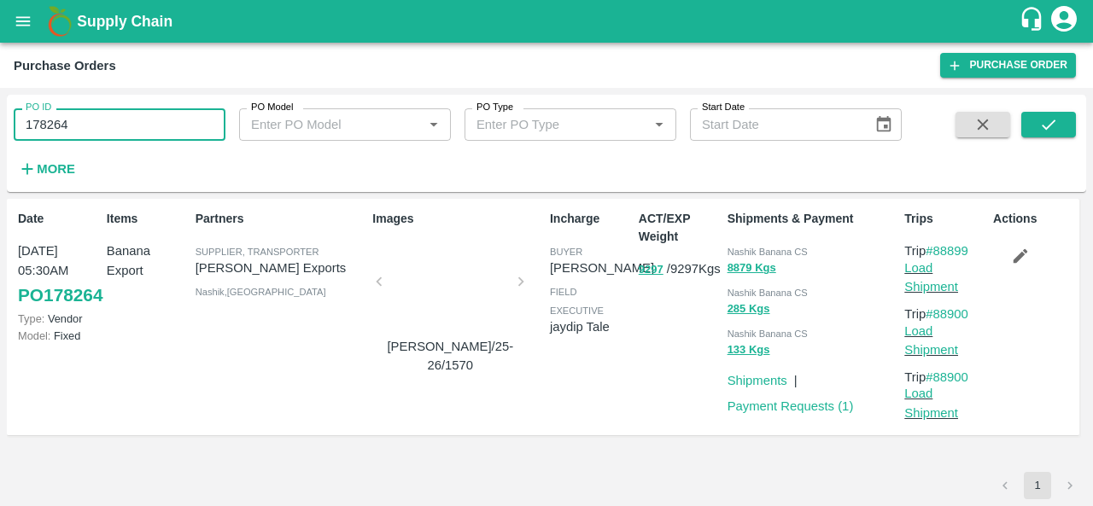
paste input "text"
click at [1039, 134] on icon "submit" at bounding box center [1048, 124] width 19 height 19
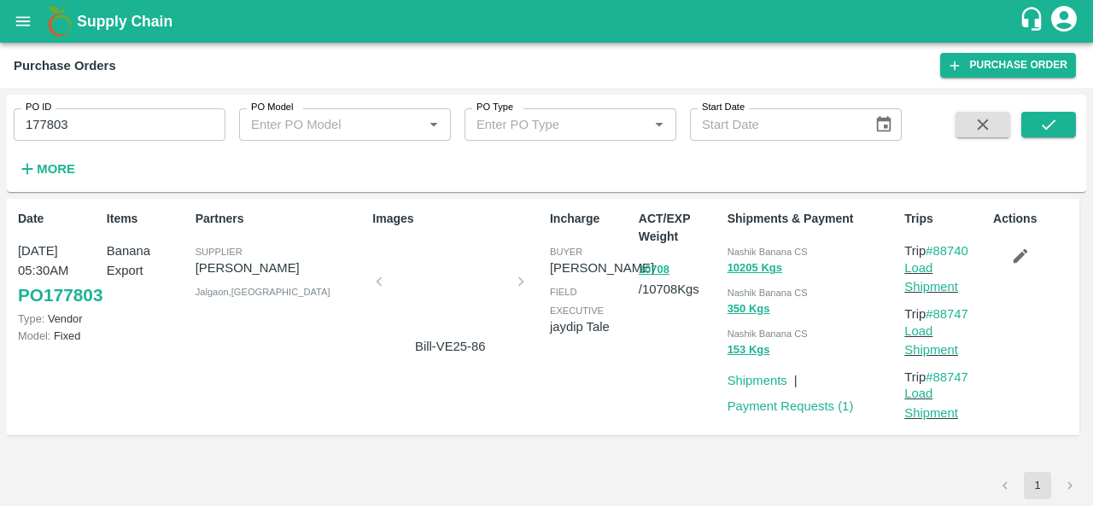
click at [753, 252] on span "Nashik Banana CS" at bounding box center [767, 252] width 80 height 10
click at [170, 120] on input "177803" at bounding box center [120, 124] width 212 height 32
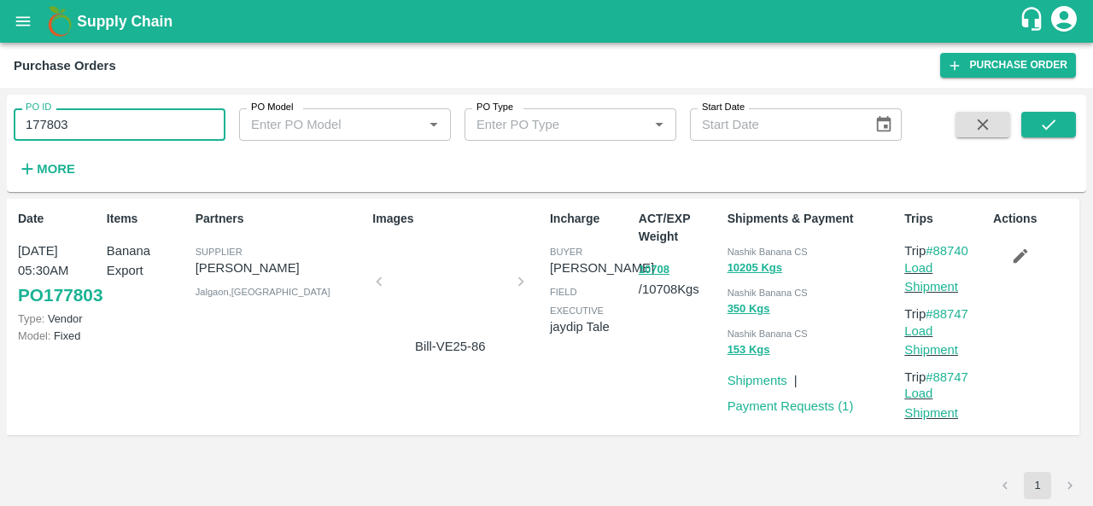
paste input "text"
click at [1050, 115] on icon "submit" at bounding box center [1048, 124] width 19 height 19
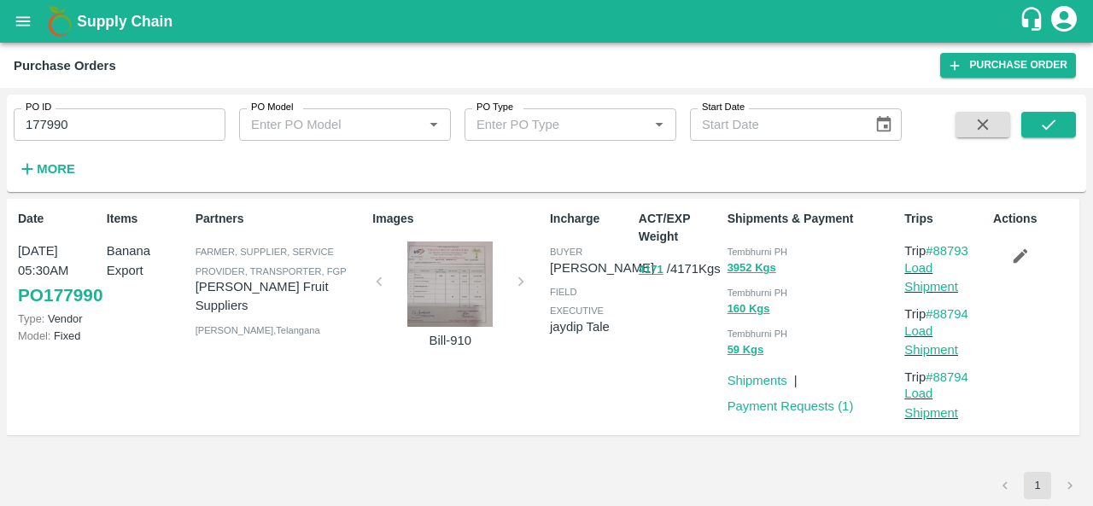
click at [739, 246] on div "Tembhurni PH" at bounding box center [812, 251] width 171 height 19
click at [158, 131] on input "177990" at bounding box center [120, 124] width 212 height 32
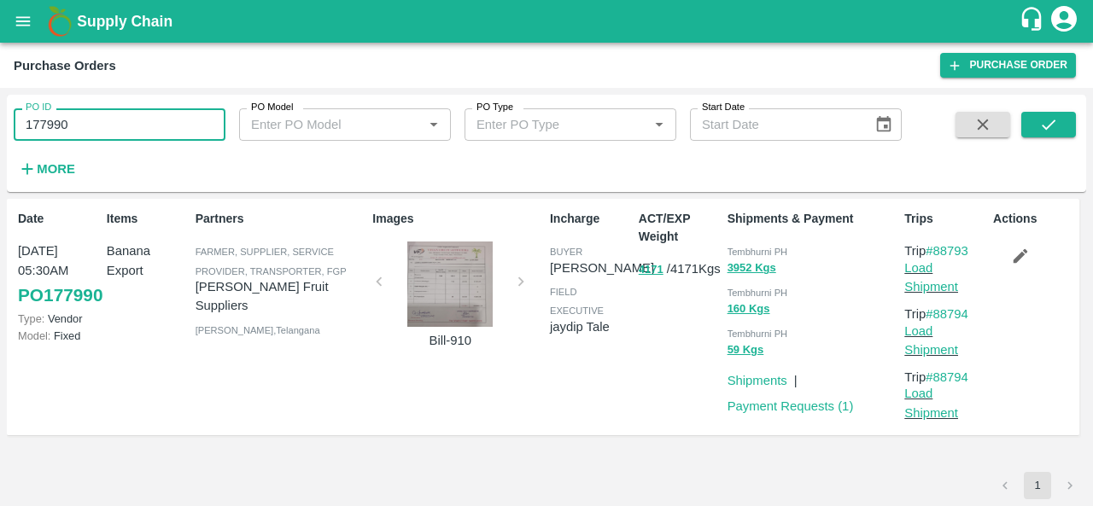
paste input "text"
type input "178144"
click at [1045, 108] on div "PO ID 178144 PO ID PO Model PO Model   * PO Type PO Type   * Start Date Start D…" at bounding box center [546, 144] width 1079 height 84
click at [1044, 112] on button "submit" at bounding box center [1048, 125] width 55 height 26
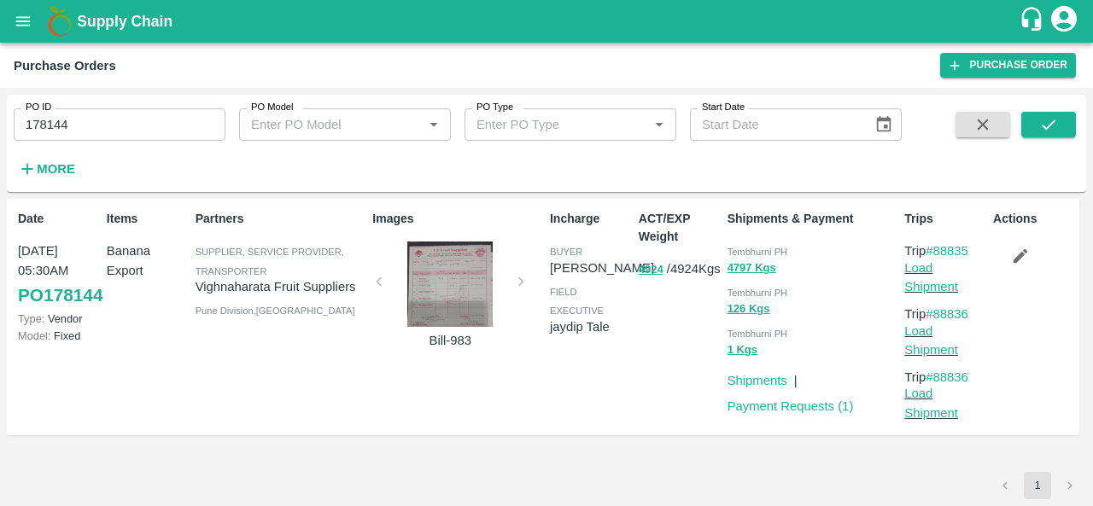
click at [534, 180] on div "PO ID 178144 PO ID PO Model PO Model   * PO Type PO Type   * Start Date Start D…" at bounding box center [451, 139] width 902 height 89
click at [735, 251] on span "Tembhurni PH" at bounding box center [757, 252] width 61 height 10
